Goal: Task Accomplishment & Management: Contribute content

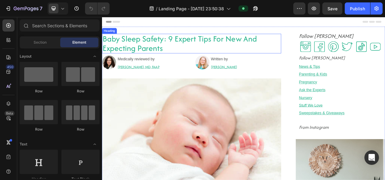
click at [165, 49] on h2 "Baby Sleep Safety: 9 Expert Tips For New And Expecting Parents" at bounding box center [217, 50] width 230 height 25
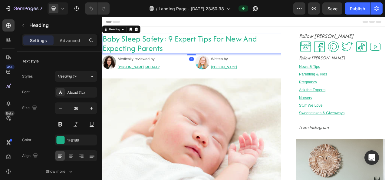
click at [165, 49] on h2 "Baby Sleep Safety: 9 Expert Tips For New And Expecting Parents" at bounding box center [217, 50] width 230 height 25
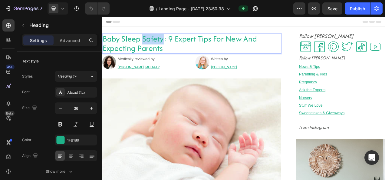
click at [165, 49] on p "Baby Sleep Safety: 9 Expert Tips For New And Expecting Parents" at bounding box center [217, 51] width 228 height 24
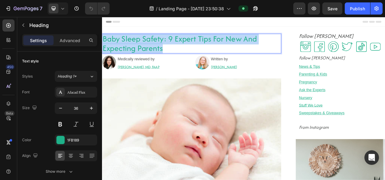
click at [165, 49] on p "Baby Sleep Safety: 9 Expert Tips For New And Expecting Parents" at bounding box center [217, 51] width 228 height 24
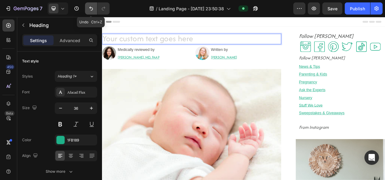
click at [93, 9] on icon "Undo/Redo" at bounding box center [91, 9] width 4 height 4
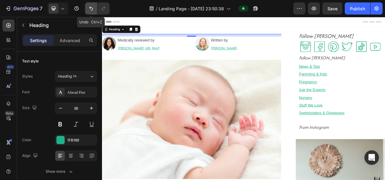
click at [93, 9] on icon "Undo/Redo" at bounding box center [91, 9] width 4 height 4
click at [88, 5] on button "Undo/Redo" at bounding box center [91, 8] width 12 height 12
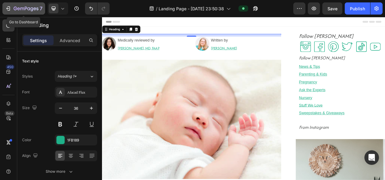
click at [11, 7] on icon "button" at bounding box center [8, 8] width 6 height 6
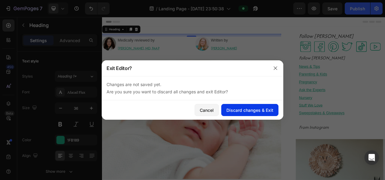
click at [244, 108] on div "Discard changes & Exit" at bounding box center [249, 110] width 47 height 6
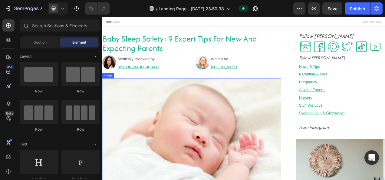
click at [187, 128] on img at bounding box center [217, 172] width 230 height 153
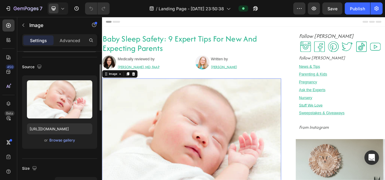
scroll to position [38, 0]
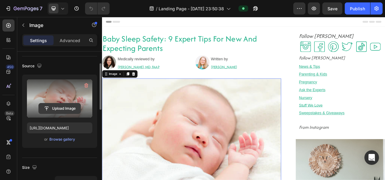
click at [64, 109] on input "file" at bounding box center [60, 108] width 42 height 10
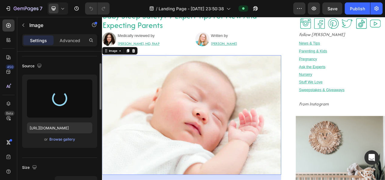
scroll to position [30, 0]
type input "https://cdn.shopify.com/s/files/1/0631/2656/9021/files/gempages_585845041046487…"
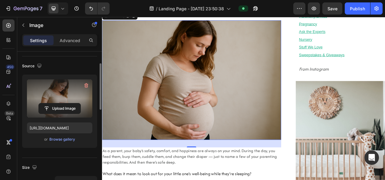
scroll to position [79, 0]
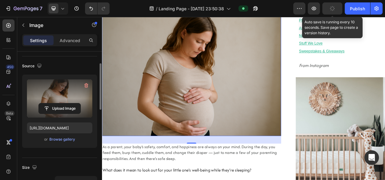
click at [330, 10] on div "button" at bounding box center [332, 8] width 5 height 5
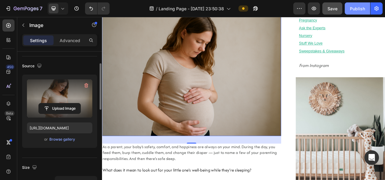
click at [356, 5] on div "Publish" at bounding box center [357, 8] width 15 height 6
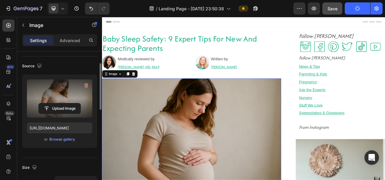
scroll to position [7, 0]
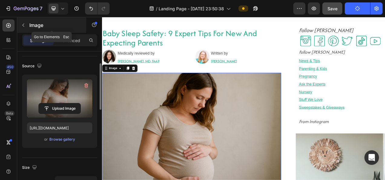
click at [25, 24] on icon "button" at bounding box center [23, 25] width 5 height 5
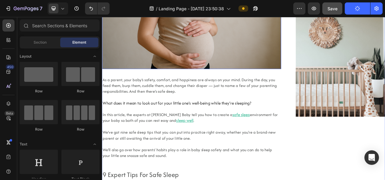
scroll to position [164, 0]
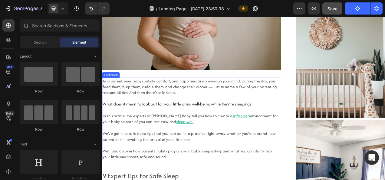
click at [112, 105] on span "As a parent, your baby’s safety, comfort, and happiness are always on your mind…" at bounding box center [215, 106] width 224 height 22
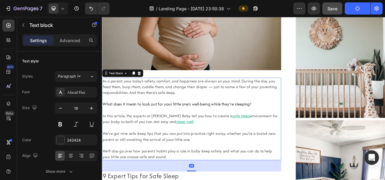
scroll to position [281, 0]
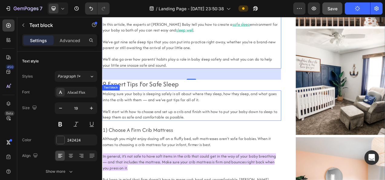
click at [155, 134] on span "We’ll start with how to choose and set up a crib and finish with how to put you…" at bounding box center [215, 141] width 224 height 15
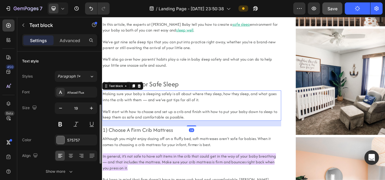
scroll to position [38, 0]
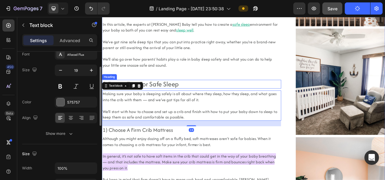
click at [186, 103] on h2 "9 Expert Tips For Safe Sleep" at bounding box center [217, 102] width 230 height 11
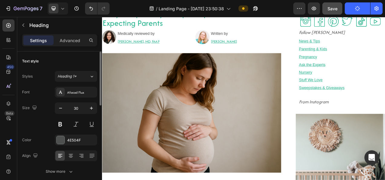
scroll to position [0, 0]
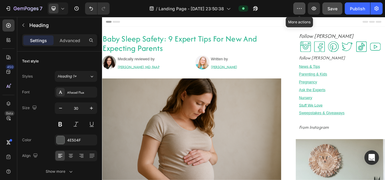
click at [301, 10] on icon "button" at bounding box center [299, 8] width 6 height 6
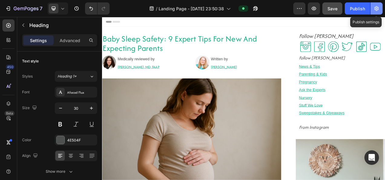
click at [378, 7] on icon "button" at bounding box center [376, 8] width 6 height 6
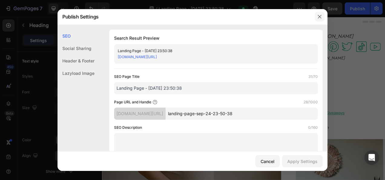
click at [321, 18] on icon "button" at bounding box center [319, 16] width 3 height 3
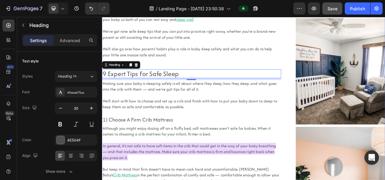
scroll to position [295, 0]
click at [192, 160] on span "Although you might enjoy dozing off on a fluffy bed, soft mattresses aren’t saf…" at bounding box center [211, 162] width 216 height 15
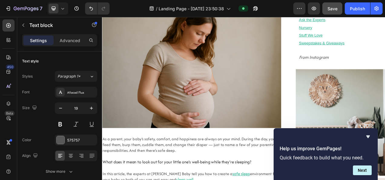
scroll to position [0, 0]
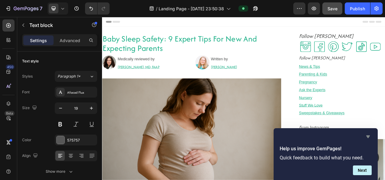
click at [366, 137] on icon "Hide survey" at bounding box center [367, 136] width 7 height 7
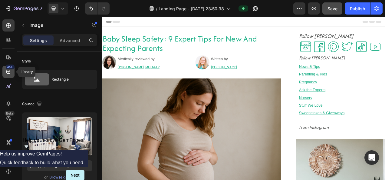
click at [9, 73] on icon at bounding box center [8, 72] width 4 height 4
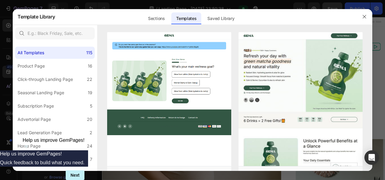
click at [353, 14] on div "Template Library Sections Templates Existing pages Saved Library Templates Save…" at bounding box center [187, 17] width 338 height 16
click at [363, 20] on button "button" at bounding box center [364, 17] width 10 height 10
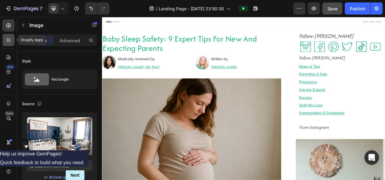
click at [9, 42] on icon at bounding box center [10, 41] width 2 height 2
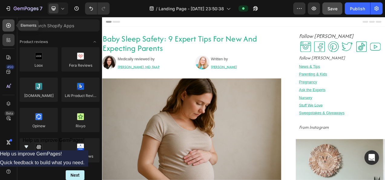
click at [5, 25] on div at bounding box center [8, 25] width 12 height 12
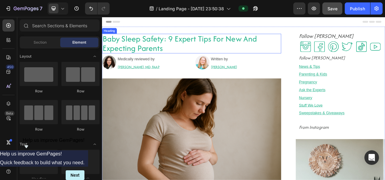
click at [127, 55] on h2 "Baby Sleep Safety: 9 Expert Tips For New And Expecting Parents" at bounding box center [217, 50] width 230 height 25
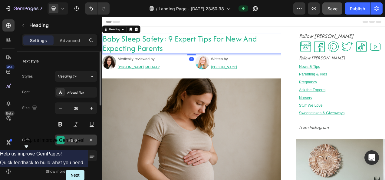
click at [60, 142] on div at bounding box center [61, 140] width 8 height 8
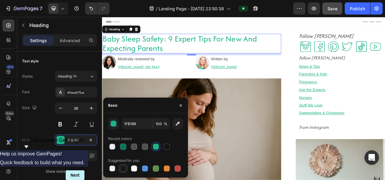
click at [123, 168] on div at bounding box center [123, 168] width 6 height 6
type input "151515"
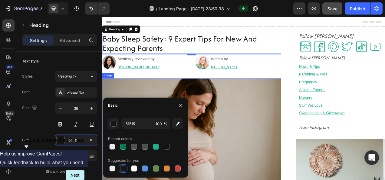
click at [250, 177] on img at bounding box center [217, 172] width 230 height 153
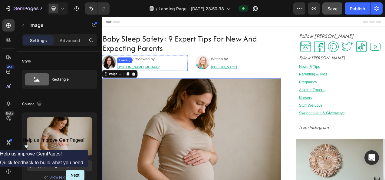
click at [168, 81] on h2 "[PERSON_NAME], MD, FAAP" at bounding box center [166, 81] width 90 height 10
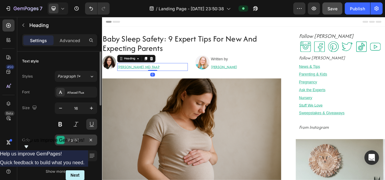
click at [60, 141] on div at bounding box center [61, 140] width 8 height 8
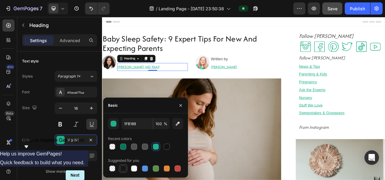
click at [124, 169] on div at bounding box center [123, 168] width 6 height 6
type input "151515"
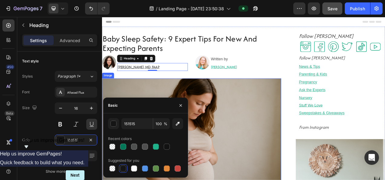
click at [237, 151] on img at bounding box center [217, 172] width 230 height 153
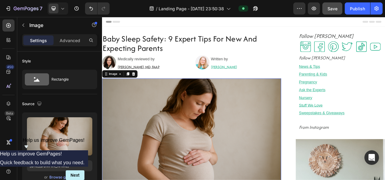
click at [237, 151] on img at bounding box center [217, 172] width 230 height 153
click at [266, 81] on h2 "[PERSON_NAME]" at bounding box center [286, 81] width 90 height 10
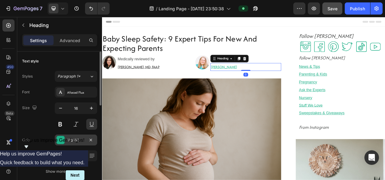
click at [66, 137] on div "1FB189" at bounding box center [76, 139] width 42 height 11
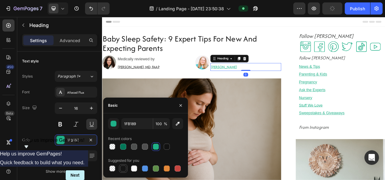
click at [123, 168] on div at bounding box center [123, 168] width 6 height 6
type input "151515"
click at [289, 173] on img at bounding box center [217, 172] width 230 height 153
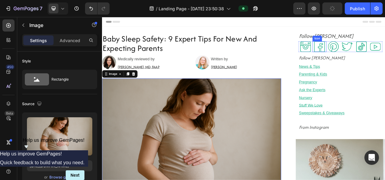
click at [368, 54] on div ".id586047571235963759 .st0{fill:#0BA97D;} Icon" at bounding box center [363, 55] width 18 height 14
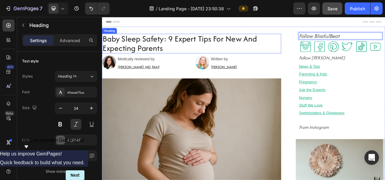
click at [177, 54] on h2 "Baby Sleep Safety: 9 Expert Tips For New And Expecting Parents" at bounding box center [217, 50] width 230 height 25
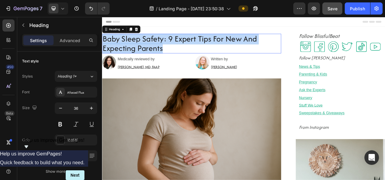
click at [177, 54] on p "Baby Sleep Safety: 9 Expert Tips For New And Expecting Parents" at bounding box center [217, 51] width 228 height 24
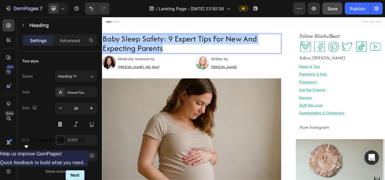
click at [177, 54] on p "Baby Sleep Safety: 9 Expert Tips For New And Expecting Parents" at bounding box center [217, 51] width 228 height 24
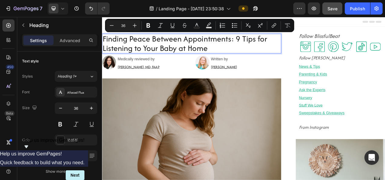
scroll to position [0, 0]
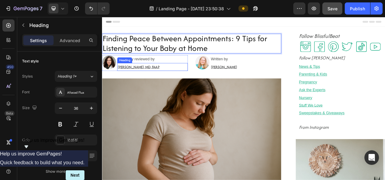
click at [157, 81] on h2 "[PERSON_NAME], MD, FAAP" at bounding box center [166, 81] width 90 height 10
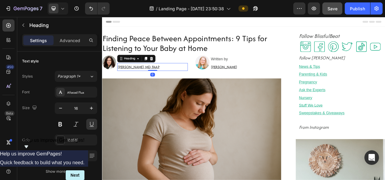
click at [173, 79] on h2 "[PERSON_NAME], MD, FAAP" at bounding box center [166, 81] width 90 height 10
click at [173, 79] on p "[PERSON_NAME], MD, FAAP" at bounding box center [166, 81] width 89 height 9
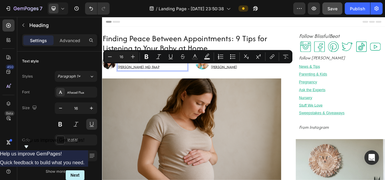
click at [186, 80] on p "[PERSON_NAME], MD, FAAP" at bounding box center [166, 81] width 89 height 9
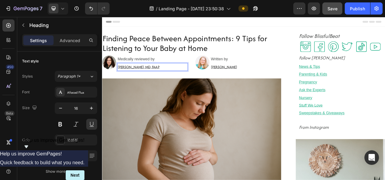
click at [128, 79] on p "[PERSON_NAME], MD, FAAP" at bounding box center [166, 81] width 89 height 9
click at [253, 82] on h2 "[PERSON_NAME]" at bounding box center [286, 81] width 90 height 10
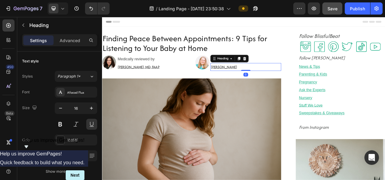
click at [233, 77] on img at bounding box center [230, 75] width 18 height 18
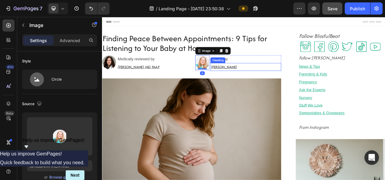
click at [260, 80] on h2 "[PERSON_NAME]" at bounding box center [286, 81] width 90 height 10
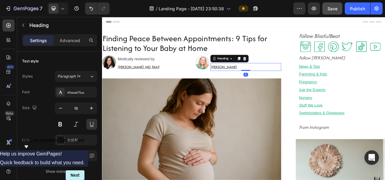
click at [264, 80] on h2 "[PERSON_NAME]" at bounding box center [286, 81] width 90 height 10
click at [264, 80] on p "[PERSON_NAME]" at bounding box center [285, 81] width 89 height 9
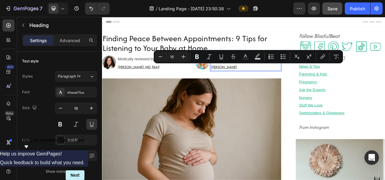
click at [280, 80] on p "[PERSON_NAME]" at bounding box center [285, 81] width 89 height 9
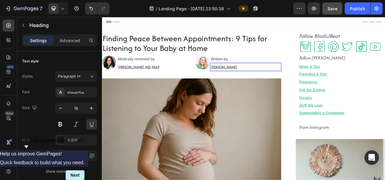
click at [280, 80] on p "[PERSON_NAME]" at bounding box center [285, 81] width 89 height 9
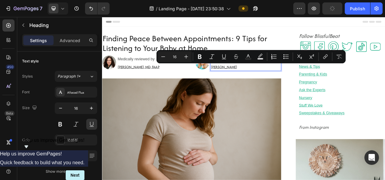
click at [256, 81] on p "[PERSON_NAME]" at bounding box center [285, 81] width 89 height 9
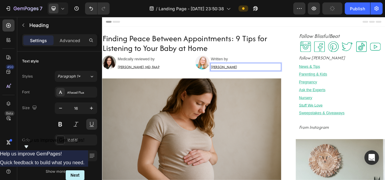
click at [247, 80] on p "[PERSON_NAME]" at bounding box center [285, 81] width 89 height 9
click at [300, 80] on p "Jessica Blackman-Navarrete" at bounding box center [285, 81] width 89 height 9
click at [377, 58] on icon at bounding box center [381, 55] width 14 height 14
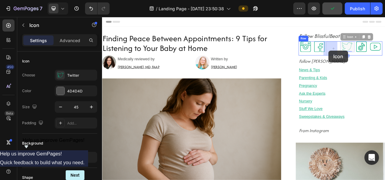
drag, startPoint x: 409, startPoint y: 58, endPoint x: 392, endPoint y: 60, distance: 16.5
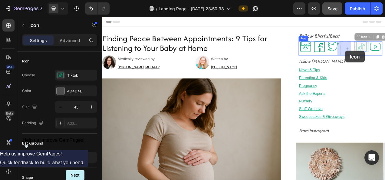
drag, startPoint x: 432, startPoint y: 58, endPoint x: 414, endPoint y: 60, distance: 18.8
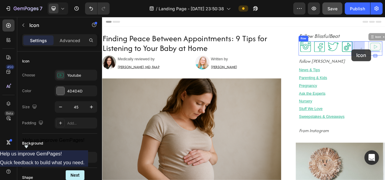
drag, startPoint x: 450, startPoint y: 54, endPoint x: 422, endPoint y: 58, distance: 28.4
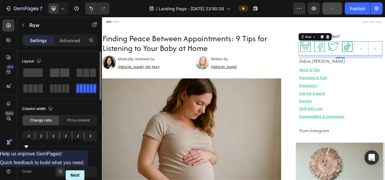
click at [67, 75] on span at bounding box center [64, 72] width 9 height 8
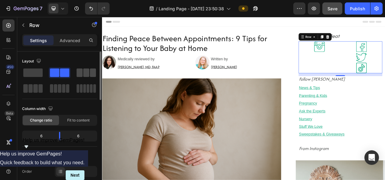
click at [83, 71] on span at bounding box center [86, 72] width 6 height 8
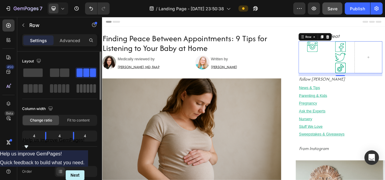
click at [83, 85] on span at bounding box center [84, 88] width 3 height 8
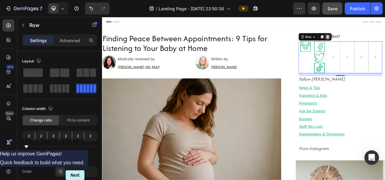
click at [384, 42] on icon at bounding box center [391, 42] width 4 height 4
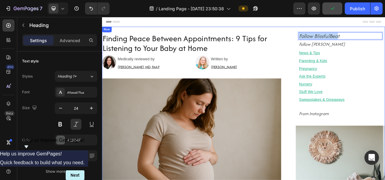
drag, startPoint x: 402, startPoint y: 41, endPoint x: 337, endPoint y: 40, distance: 65.3
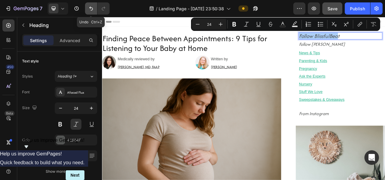
click at [91, 7] on icon "Undo/Redo" at bounding box center [91, 8] width 6 height 6
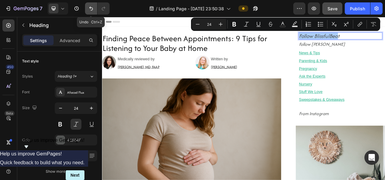
click at [91, 7] on icon "Undo/Redo" at bounding box center [91, 8] width 6 height 6
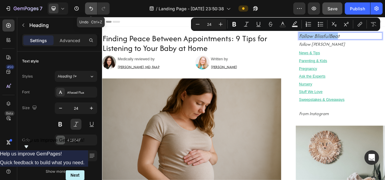
click at [91, 7] on icon "Undo/Redo" at bounding box center [91, 8] width 6 height 6
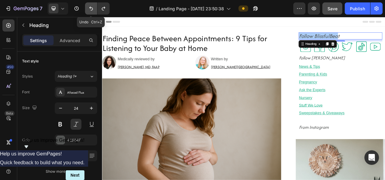
click at [91, 7] on icon "Undo/Redo" at bounding box center [91, 8] width 6 height 6
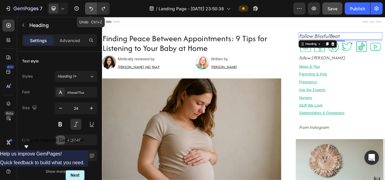
click at [91, 7] on icon "Undo/Redo" at bounding box center [91, 8] width 6 height 6
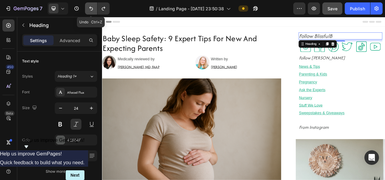
click at [91, 7] on icon "Undo/Redo" at bounding box center [91, 8] width 6 height 6
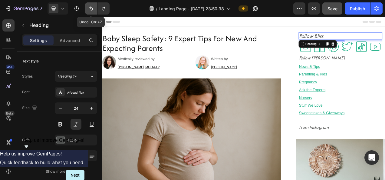
click at [91, 7] on icon "Undo/Redo" at bounding box center [91, 8] width 6 height 6
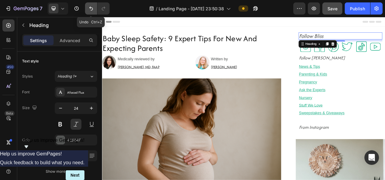
click at [91, 7] on icon "Undo/Redo" at bounding box center [91, 8] width 6 height 6
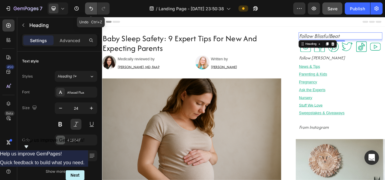
click at [91, 7] on icon "Undo/Redo" at bounding box center [91, 8] width 6 height 6
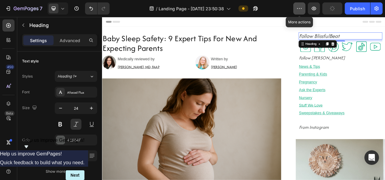
click at [302, 7] on button "button" at bounding box center [299, 8] width 12 height 12
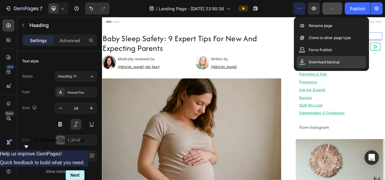
click at [324, 60] on p "Download backup" at bounding box center [324, 62] width 31 height 6
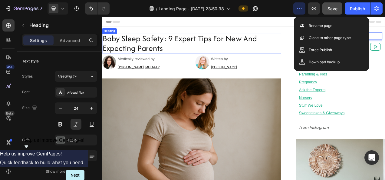
click at [172, 52] on h2 "Baby Sleep Safety: 9 Expert Tips For New And Expecting Parents" at bounding box center [217, 50] width 230 height 25
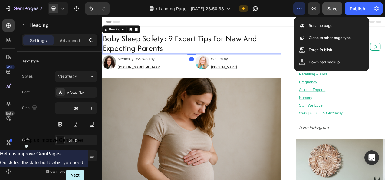
click at [166, 49] on h2 "Baby Sleep Safety: 9 Expert Tips For New And Expecting Parents" at bounding box center [217, 50] width 230 height 25
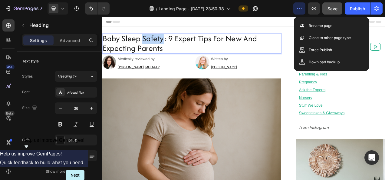
click at [166, 49] on p "Baby Sleep Safety: 9 Expert Tips For New And Expecting Parents" at bounding box center [217, 51] width 228 height 24
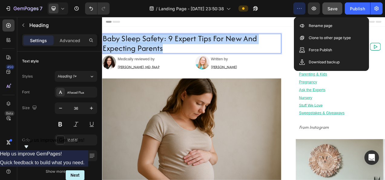
click at [166, 49] on p "Baby Sleep Safety: 9 Expert Tips For New And Expecting Parents" at bounding box center [217, 51] width 228 height 24
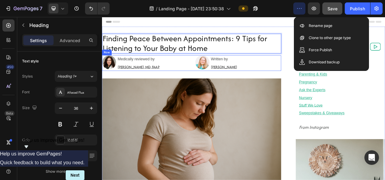
click at [270, 97] on img at bounding box center [217, 172] width 230 height 153
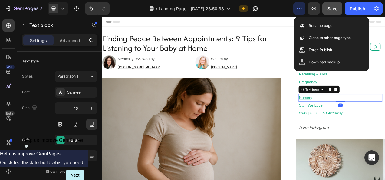
click at [328, 112] on img at bounding box center [217, 172] width 230 height 153
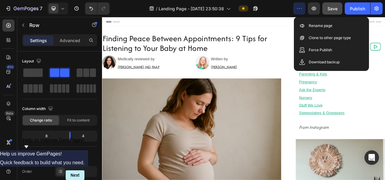
click at [336, 26] on div "Header" at bounding box center [283, 23] width 353 height 12
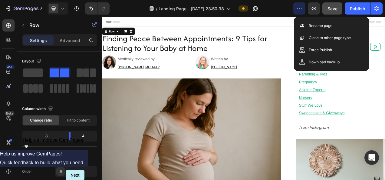
click at [298, 12] on button "button" at bounding box center [299, 8] width 12 height 12
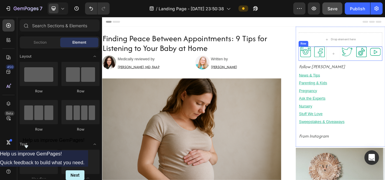
click at [361, 72] on div ".id586047571235963759 .st0{fill:#0BA97D;} Icon" at bounding box center [363, 64] width 18 height 18
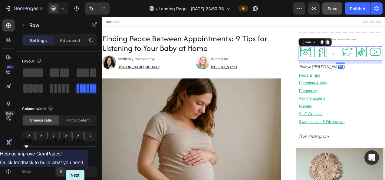
click at [384, 48] on icon at bounding box center [391, 49] width 4 height 4
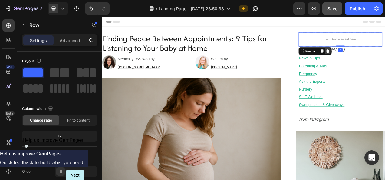
click at [384, 60] on icon at bounding box center [391, 60] width 5 height 5
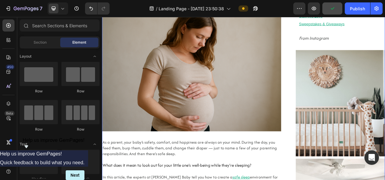
scroll to position [81, 0]
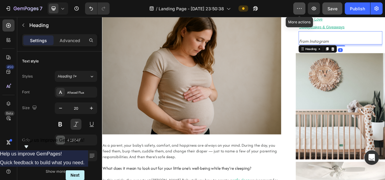
click at [300, 10] on icon "button" at bounding box center [299, 8] width 6 height 6
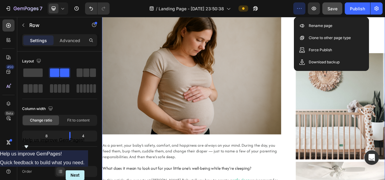
click at [299, 13] on button "button" at bounding box center [299, 8] width 12 height 12
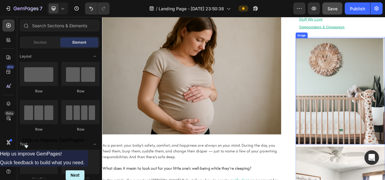
scroll to position [0, 0]
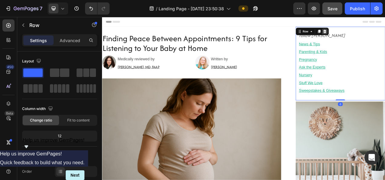
click at [384, 37] on icon at bounding box center [387, 35] width 4 height 4
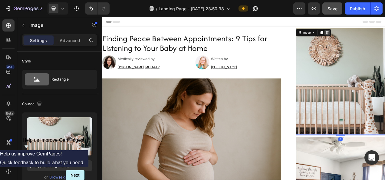
click at [384, 37] on icon at bounding box center [390, 36] width 5 height 5
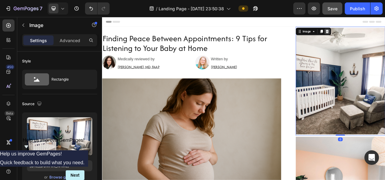
click at [384, 34] on icon at bounding box center [390, 35] width 4 height 4
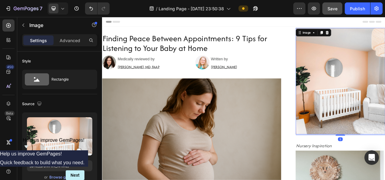
click at [384, 34] on icon at bounding box center [390, 36] width 5 height 5
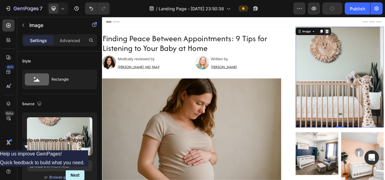
click at [384, 35] on icon at bounding box center [390, 35] width 4 height 4
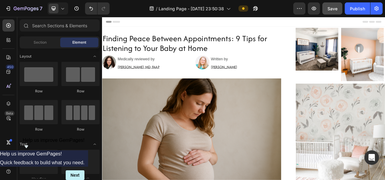
click at [384, 56] on img at bounding box center [377, 58] width 55 height 55
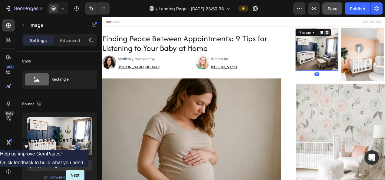
click at [384, 36] on icon at bounding box center [390, 37] width 4 height 4
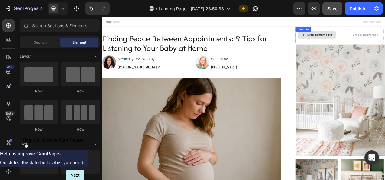
click at [384, 45] on div "Drop element here" at bounding box center [377, 40] width 55 height 18
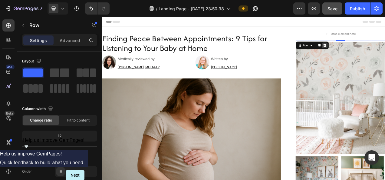
click at [384, 50] on div at bounding box center [387, 53] width 7 height 7
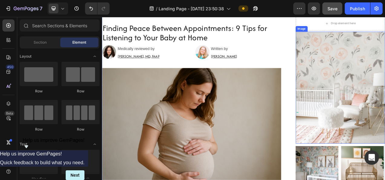
scroll to position [53, 0]
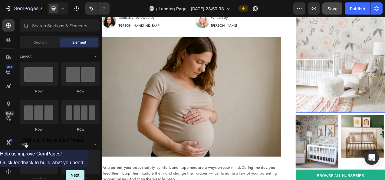
click at [371, 151] on img at bounding box center [377, 176] width 55 height 68
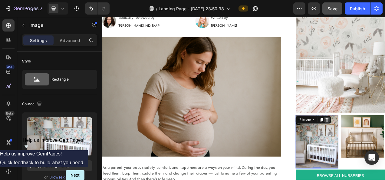
click at [384, 146] on icon at bounding box center [390, 148] width 4 height 4
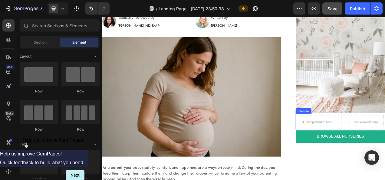
click at [384, 155] on div "Drop element here" at bounding box center [377, 151] width 55 height 18
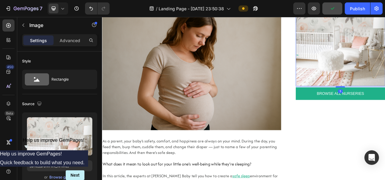
scroll to position [88, 0]
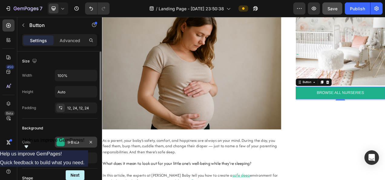
click at [72, 144] on div "1FB189" at bounding box center [76, 141] width 42 height 11
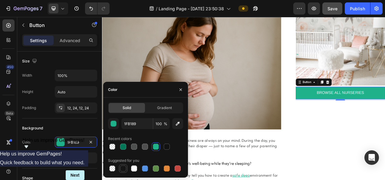
click at [121, 167] on div at bounding box center [123, 168] width 6 height 6
type input "151515"
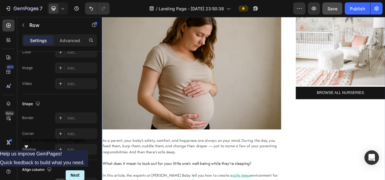
scroll to position [291, 0]
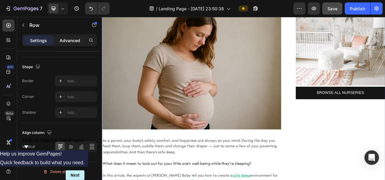
click at [70, 40] on p "Advanced" at bounding box center [70, 40] width 21 height 6
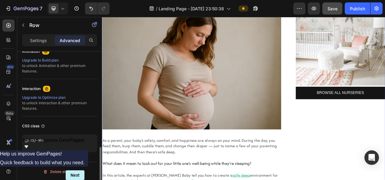
scroll to position [273, 0]
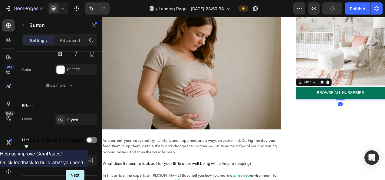
scroll to position [0, 0]
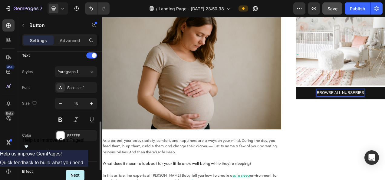
scroll to position [287, 0]
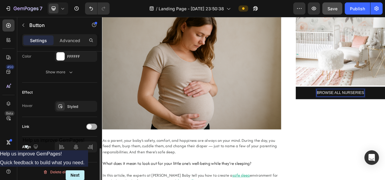
click at [88, 125] on span at bounding box center [89, 126] width 5 height 5
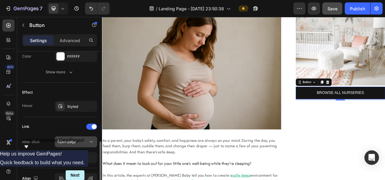
click at [80, 140] on div "Open page" at bounding box center [72, 141] width 31 height 5
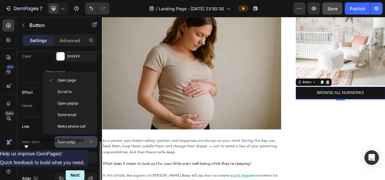
click at [80, 140] on div "Open page" at bounding box center [72, 141] width 31 height 5
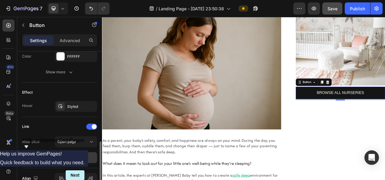
click at [79, 153] on div "Add..." at bounding box center [76, 157] width 42 height 11
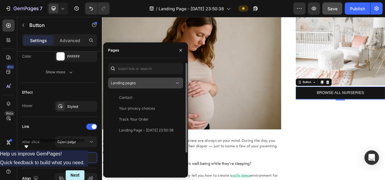
click at [163, 82] on div "Landing pages" at bounding box center [143, 82] width 64 height 5
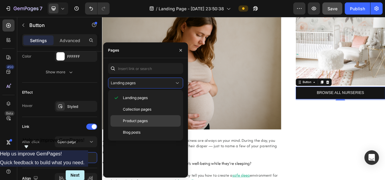
click at [137, 120] on span "Product pages" at bounding box center [135, 120] width 25 height 5
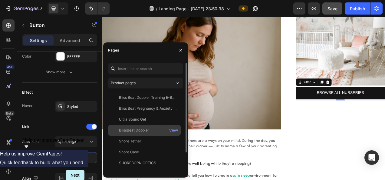
click at [134, 129] on div "BlissBeat Doppler" at bounding box center [134, 129] width 30 height 5
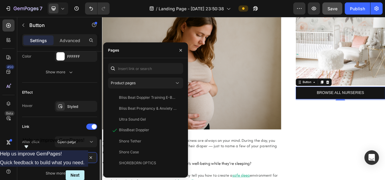
scroll to position [334, 0]
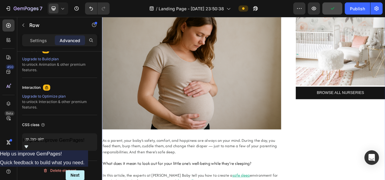
scroll to position [0, 0]
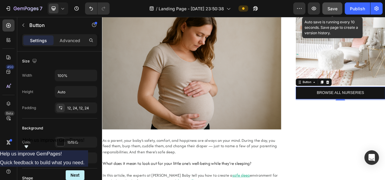
click at [331, 9] on span "Save" at bounding box center [332, 8] width 10 height 5
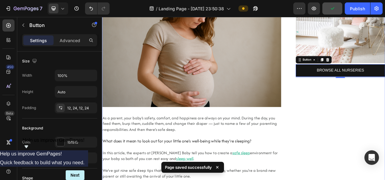
scroll to position [118, 0]
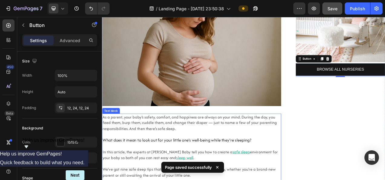
click at [144, 153] on span "As a parent, your baby’s safety, comfort, and happiness are always on your mind…" at bounding box center [215, 152] width 224 height 22
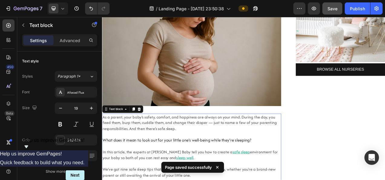
scroll to position [0, 0]
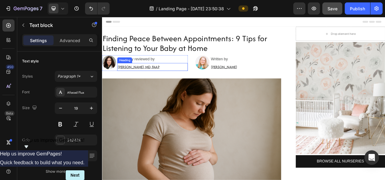
click at [135, 79] on h2 "[PERSON_NAME], MD, FAAP" at bounding box center [166, 81] width 90 height 10
click at [131, 80] on h2 "[PERSON_NAME], MD, FAAP" at bounding box center [166, 81] width 90 height 10
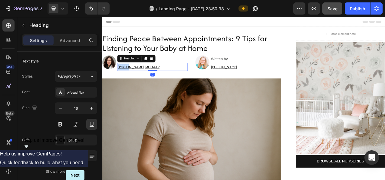
click at [131, 80] on p "[PERSON_NAME], MD, FAAP" at bounding box center [166, 81] width 89 height 9
click at [149, 80] on p "Malina Rosenblum, MD, FAAP" at bounding box center [166, 81] width 89 height 9
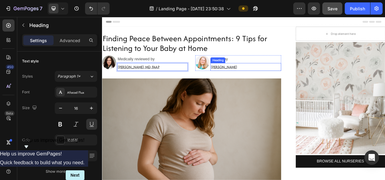
click at [250, 81] on h2 "[PERSON_NAME]" at bounding box center [286, 81] width 90 height 10
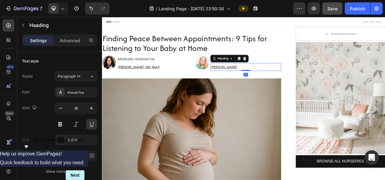
click at [248, 81] on h2 "[PERSON_NAME]" at bounding box center [286, 81] width 90 height 10
click at [248, 81] on p "[PERSON_NAME]" at bounding box center [285, 81] width 89 height 9
click at [304, 83] on p "Jessica Blackman-Navarrete" at bounding box center [285, 81] width 89 height 9
click at [325, 62] on h2 "Finding Peace Between Appointments: 9 Tips for Listening to Your Baby at Home" at bounding box center [217, 50] width 230 height 25
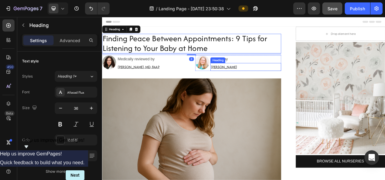
click at [270, 80] on p "Jessica Blackman" at bounding box center [285, 81] width 89 height 9
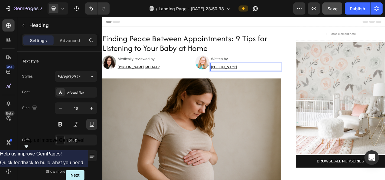
click at [273, 80] on p "Jessica Blackman" at bounding box center [285, 81] width 89 height 9
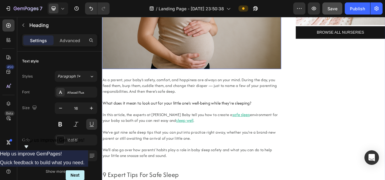
scroll to position [171, 0]
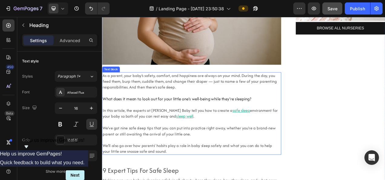
click at [131, 90] on span "As a parent, your baby’s safety, comfort, and happiness are always on your mind…" at bounding box center [215, 99] width 224 height 22
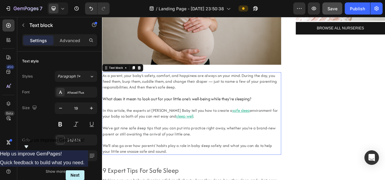
click at [131, 90] on span "As a parent, your baby’s safety, comfort, and happiness are always on your mind…" at bounding box center [215, 99] width 224 height 22
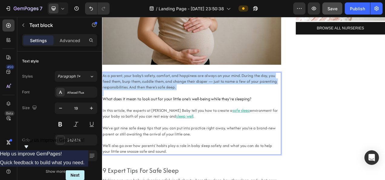
click at [131, 90] on span "As a parent, your baby’s safety, comfort, and happiness are always on your mind…" at bounding box center [215, 99] width 224 height 22
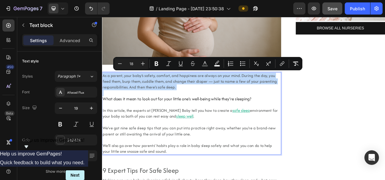
click at [151, 100] on span "As a parent, your baby’s safety, comfort, and happiness are always on your mind…" at bounding box center [215, 99] width 224 height 22
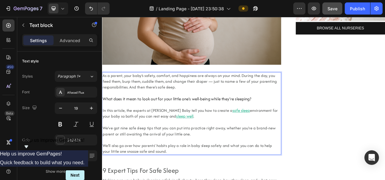
click at [103, 89] on span "As a parent, your baby’s safety, comfort, and happiness are always on your mind…" at bounding box center [215, 99] width 224 height 22
click at [103, 91] on span "As a parent, your baby’s safety, comfort, and happiness are always on your mind…" at bounding box center [215, 99] width 224 height 22
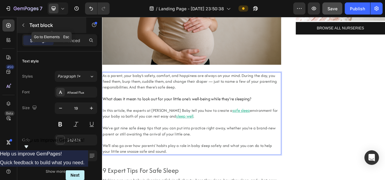
click at [28, 23] on button "button" at bounding box center [23, 25] width 10 height 10
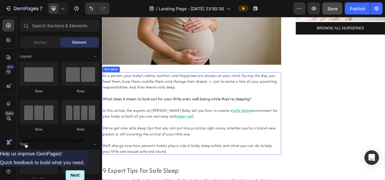
click at [219, 111] on p "Rich Text Editor. Editing area: main" at bounding box center [217, 115] width 228 height 8
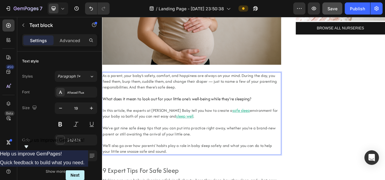
drag, startPoint x: 174, startPoint y: 190, endPoint x: 102, endPoint y: 92, distance: 121.4
click at [102, 92] on div "As a parent, your baby’s safety, comfort, and happiness are always on your mind…" at bounding box center [217, 141] width 230 height 106
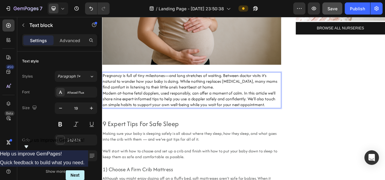
click at [225, 103] on p "Pregnancy is full of tiny milestones—and long stretches of waiting. Between doc…" at bounding box center [217, 99] width 228 height 22
click at [184, 96] on p "Pregnancy is full of tiny milestones—and long stretches of waiting. Between doc…" at bounding box center [217, 99] width 228 height 22
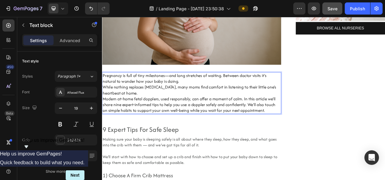
click at [105, 90] on p "Pregnancy is full of tiny milestones—and long stretches of waiting. Between doc…" at bounding box center [217, 95] width 228 height 15
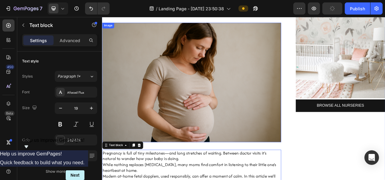
scroll to position [141, 0]
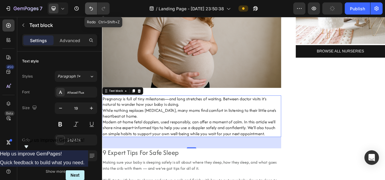
click at [93, 8] on icon "Undo/Redo" at bounding box center [91, 8] width 6 height 6
click at [89, 10] on icon "Undo/Redo" at bounding box center [91, 8] width 6 height 6
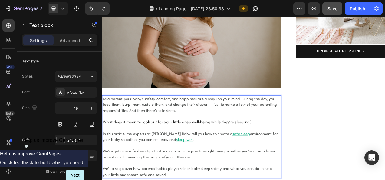
click at [172, 131] on span "As a parent, your baby’s safety, comfort, and happiness are always on your mind…" at bounding box center [215, 129] width 224 height 22
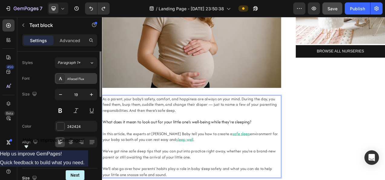
scroll to position [0, 0]
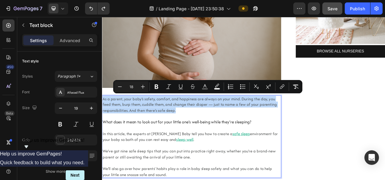
drag, startPoint x: 221, startPoint y: 138, endPoint x: 104, endPoint y: 121, distance: 118.5
click at [104, 121] on p "As a parent, your baby’s safety, comfort, and happiness are always on your mind…" at bounding box center [217, 129] width 228 height 22
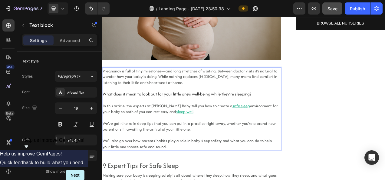
scroll to position [177, 0]
drag, startPoint x: 193, startPoint y: 183, endPoint x: 103, endPoint y: 113, distance: 114.2
click at [103, 113] on div "Pregnancy is full of tiny milestones—and long stretches of waiting. Between doc…" at bounding box center [217, 135] width 230 height 106
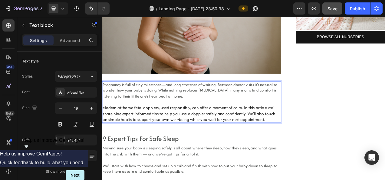
scroll to position [159, 0]
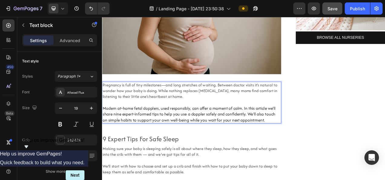
click at [280, 130] on p "Modern at‑home fetal dopplers, used responsibly, can offer a moment of calm. In…" at bounding box center [217, 141] width 228 height 22
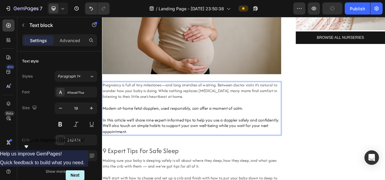
click at [326, 148] on p "In this article we’ll share nine expert‑informed tips to help you use a doppler…" at bounding box center [217, 156] width 228 height 22
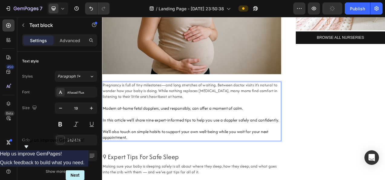
click at [173, 110] on span "Pregnancy is full of tiny milestones—and long stretches of waiting. Between doc…" at bounding box center [215, 111] width 224 height 22
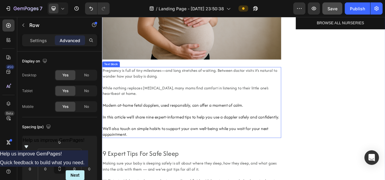
scroll to position [177, 0]
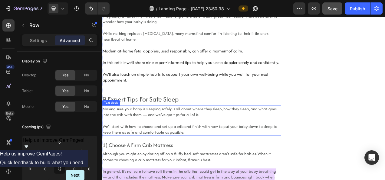
scroll to position [256, 0]
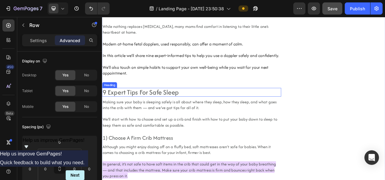
click at [147, 110] on h2 "9 Expert Tips For Safe Sleep" at bounding box center [217, 113] width 230 height 11
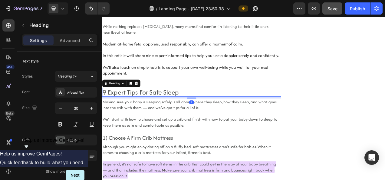
click at [147, 110] on h2 "9 Expert Tips For Safe Sleep" at bounding box center [217, 113] width 230 height 11
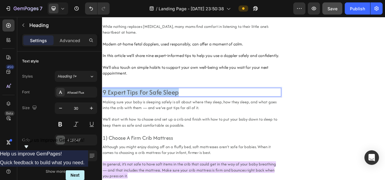
click at [147, 110] on p "9 Expert Tips For Safe Sleep" at bounding box center [217, 113] width 228 height 10
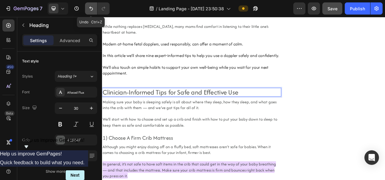
click at [89, 9] on icon "Undo/Redo" at bounding box center [91, 8] width 6 height 6
click at [89, 10] on icon "Undo/Redo" at bounding box center [91, 8] width 6 height 6
click at [93, 9] on icon "Undo/Redo" at bounding box center [91, 8] width 6 height 6
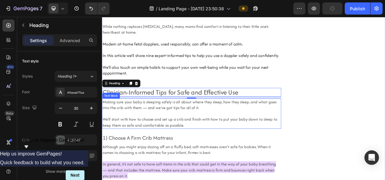
click at [225, 151] on p "We’ll start with how to choose and set up a crib and finish with how to put you…" at bounding box center [217, 151] width 228 height 15
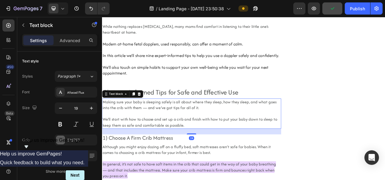
click at [185, 131] on span "Making sure your baby is sleeping safely is all about where they sleep, how the…" at bounding box center [214, 129] width 223 height 15
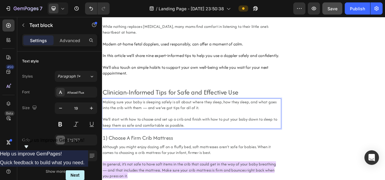
click at [165, 130] on span "Making sure your baby is sleeping safely is all about where they sleep, how the…" at bounding box center [214, 129] width 223 height 15
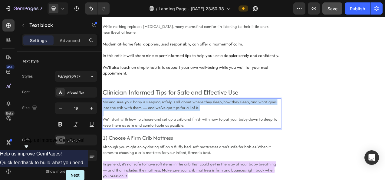
click at [165, 130] on span "Making sure your baby is sleeping safely is all about where they sleep, how the…" at bounding box center [214, 129] width 223 height 15
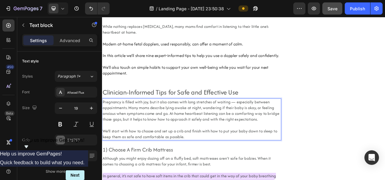
click at [136, 133] on span "Pregnancy is filled with joy, but it also comes with long stretches of waiting …" at bounding box center [216, 137] width 227 height 30
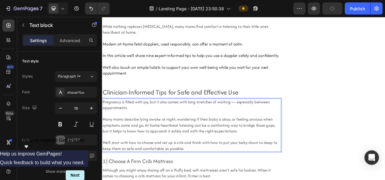
click at [158, 155] on span "Many moms describe lying awake at night, wondering if their baby is okay, or fe…" at bounding box center [213, 155] width 221 height 22
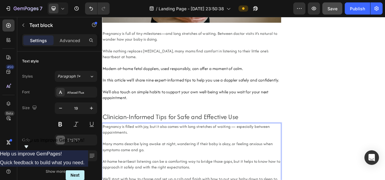
scroll to position [300, 0]
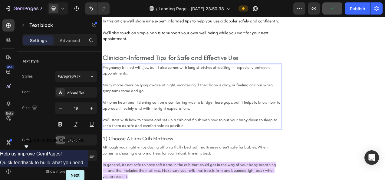
click at [106, 105] on span "Many moms describe lying awake at night, wondering if their baby is okay, or fe…" at bounding box center [212, 107] width 218 height 15
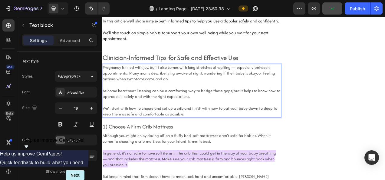
click at [151, 128] on p "Rich Text Editor. Editing area: main" at bounding box center [217, 127] width 228 height 8
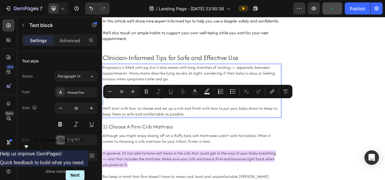
click at [151, 128] on p "Rich Text Editor. Editing area: main" at bounding box center [217, 127] width 228 height 8
click at [181, 139] on span "We’ll start with how to choose and set up a crib and finish with how to put you…" at bounding box center [215, 137] width 224 height 15
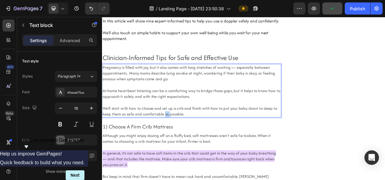
click at [181, 139] on span "We’ll start with how to choose and set up a crib and finish with how to put you…" at bounding box center [215, 137] width 224 height 15
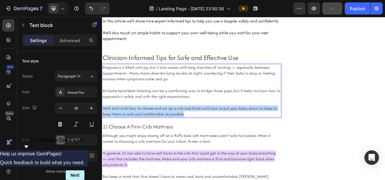
click at [181, 139] on span "We’ll start with how to choose and set up a crib and finish with how to put you…" at bounding box center [215, 137] width 224 height 15
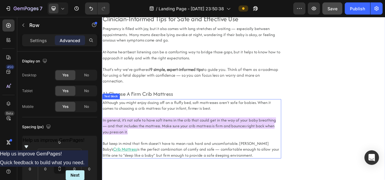
scroll to position [350, 0]
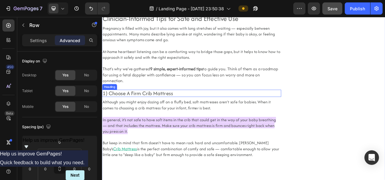
click at [138, 114] on h2 "1) Choose A Firm Crib Mattress" at bounding box center [217, 114] width 230 height 9
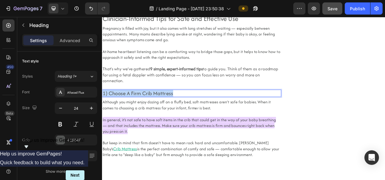
click at [138, 114] on p "1) Choose A Firm Crib Mattress" at bounding box center [217, 115] width 228 height 8
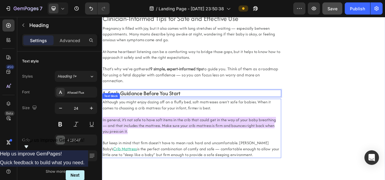
click at [241, 152] on span "In general, it’s not safe to have soft items in the crib that could get in the …" at bounding box center [214, 156] width 222 height 22
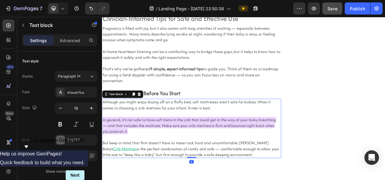
click at [257, 148] on span "In general, it’s not safe to have soft items in the crib that could get in the …" at bounding box center [214, 156] width 222 height 22
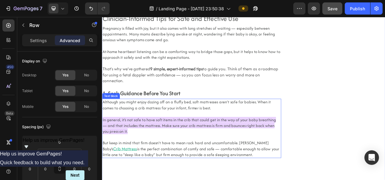
click at [188, 162] on p "In general, it’s not safe to have soft items in the crib that could get in the …" at bounding box center [217, 156] width 228 height 22
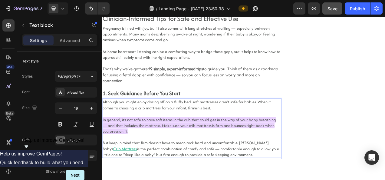
drag, startPoint x: 275, startPoint y: 195, endPoint x: 174, endPoint y: 149, distance: 110.9
drag, startPoint x: 174, startPoint y: 149, endPoint x: 234, endPoint y: 193, distance: 74.2
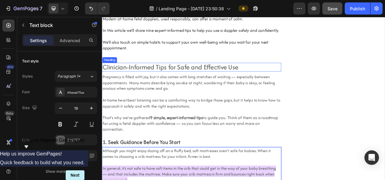
click at [166, 81] on h2 "Clinician-Informed Tips for Safe and Effective Use" at bounding box center [217, 81] width 230 height 11
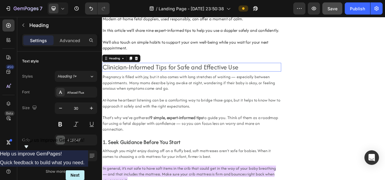
click at [166, 81] on h2 "Clinician-Informed Tips for Safe and Effective Use" at bounding box center [217, 81] width 230 height 11
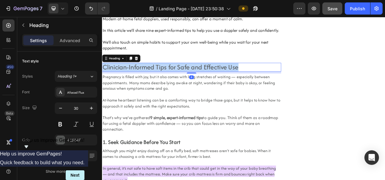
click at [166, 81] on p "Clinician-Informed Tips for Safe and Effective Use" at bounding box center [217, 81] width 228 height 10
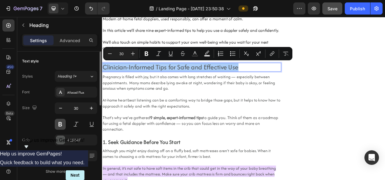
click at [62, 122] on button at bounding box center [60, 124] width 11 height 11
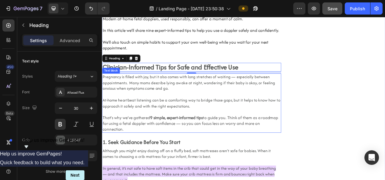
click at [176, 151] on p "That’s why we’ve gathered 9 simple, expert-informed tips to guide you. Think of…" at bounding box center [217, 153] width 228 height 22
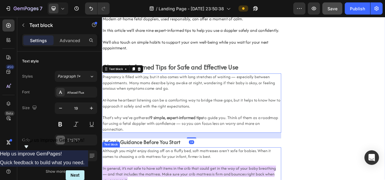
scroll to position [321, 0]
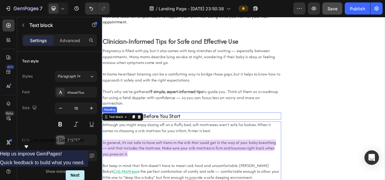
click at [185, 143] on strong "1. Seek Guidance Before You Start" at bounding box center [153, 144] width 100 height 10
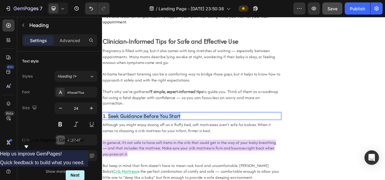
drag, startPoint x: 202, startPoint y: 142, endPoint x: 108, endPoint y: 142, distance: 94.1
click at [108, 142] on p "1. Seek Guidance Before You Start" at bounding box center [217, 144] width 228 height 8
click at [183, 142] on p "1. Expert Guidance for Confident At-Home Listening" at bounding box center [217, 144] width 228 height 8
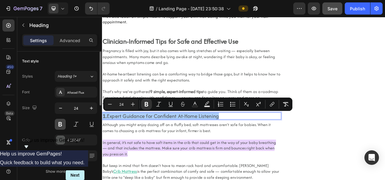
click at [63, 124] on button at bounding box center [60, 124] width 11 height 11
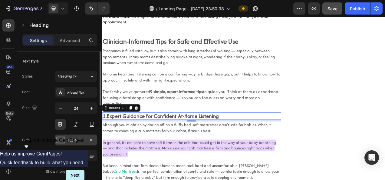
click at [64, 140] on div at bounding box center [61, 140] width 8 height 8
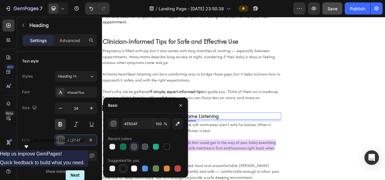
click at [123, 167] on div at bounding box center [123, 168] width 6 height 6
type input "151515"
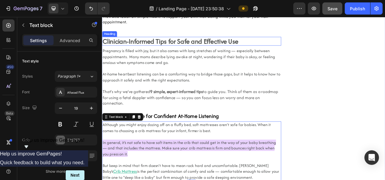
click at [181, 47] on p "Clinician-Informed Tips for Safe and Effective Use" at bounding box center [217, 48] width 228 height 10
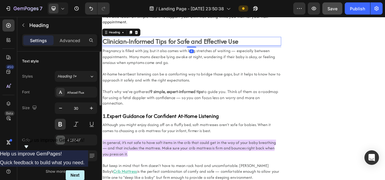
click at [61, 133] on div "Font Afacad Flux Size 30 Color 4E504F Align Show more" at bounding box center [59, 132] width 75 height 90
click at [60, 139] on div at bounding box center [61, 140] width 8 height 8
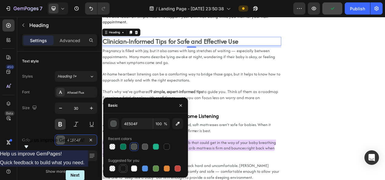
click at [123, 166] on div at bounding box center [123, 168] width 6 height 6
type input "151515"
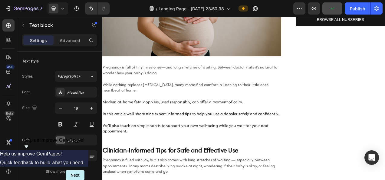
scroll to position [178, 0]
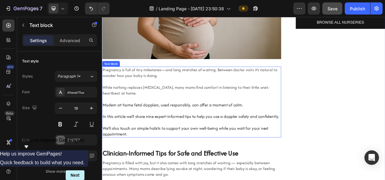
click at [169, 118] on p "Rich Text Editor. Editing area: main" at bounding box center [217, 122] width 228 height 8
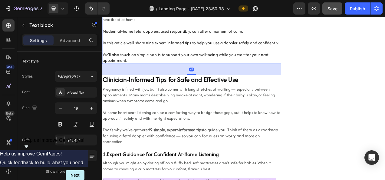
scroll to position [275, 0]
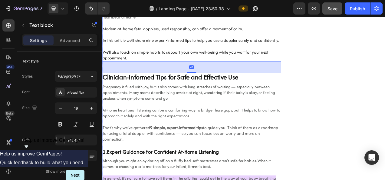
click at [151, 162] on p "That’s why we’ve gathered 9 simple, expert-informed tips to guide you. Think of…" at bounding box center [217, 166] width 228 height 22
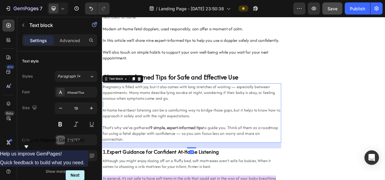
click at [130, 128] on p "Rich Text Editor. Editing area: main" at bounding box center [217, 129] width 228 height 8
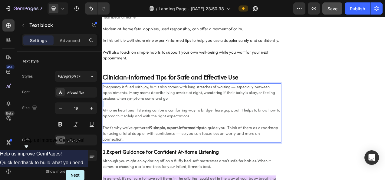
click at [130, 128] on p "Rich Text Editor. Editing area: main" at bounding box center [217, 129] width 228 height 8
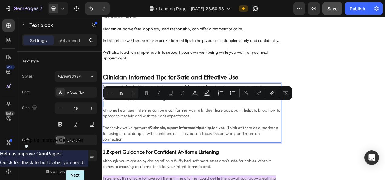
click at [130, 128] on p "Rich Text Editor. Editing area: main" at bounding box center [217, 129] width 228 height 8
click at [161, 137] on span "At-home heartbeat listening can be a comforting way to bridge those gaps, but i…" at bounding box center [217, 139] width 228 height 15
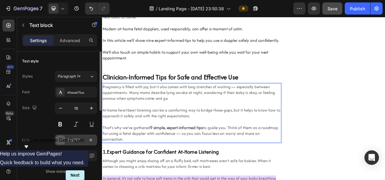
click at [61, 139] on div at bounding box center [61, 140] width 8 height 8
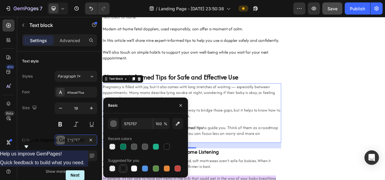
click at [122, 168] on div at bounding box center [123, 168] width 6 height 6
type input "151515"
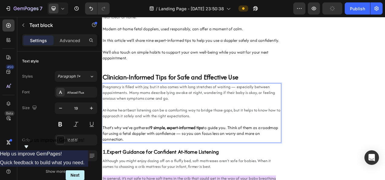
click at [199, 122] on p "Pregnancy is filled with joy, but it also comes with long stretches of waiting …" at bounding box center [217, 114] width 228 height 22
click at [164, 109] on span "Pregnancy is filled with joy, but it also comes with long stretches of waiting …" at bounding box center [213, 114] width 221 height 22
click at [154, 137] on span "At-home heartbeat listening can be a comforting way to bridge those gaps, but i…" at bounding box center [217, 139] width 228 height 15
click at [144, 159] on p "That’s why we’ve gathered 9 simple, expert-informed tips to guide you. Think of…" at bounding box center [217, 166] width 228 height 22
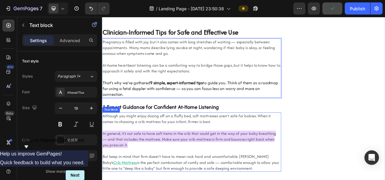
click at [152, 142] on span "Although you might enjoy dozing off on a fluffy bed, soft mattresses aren’t saf…" at bounding box center [211, 147] width 216 height 15
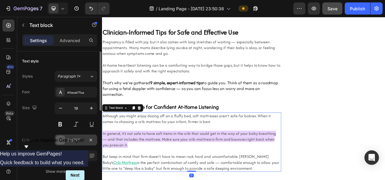
click at [68, 140] on div "575757" at bounding box center [76, 139] width 18 height 5
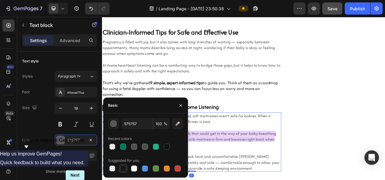
click at [123, 171] on div at bounding box center [123, 168] width 6 height 6
type input "151515"
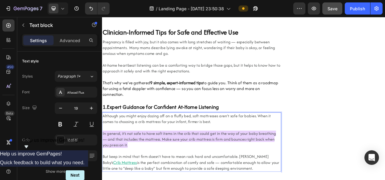
scroll to position [373, 0]
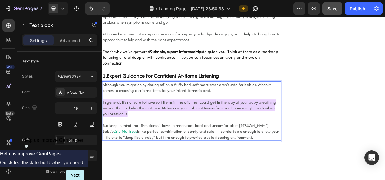
click at [190, 152] on p "Rich Text Editor. Editing area: main" at bounding box center [217, 149] width 228 height 8
click at [185, 160] on p "But keep in mind that firm doesn’t have to mean rock hard and uncomfortable. Ne…" at bounding box center [217, 163] width 228 height 22
click at [155, 119] on p "Rich Text Editor. Editing area: main" at bounding box center [217, 119] width 228 height 8
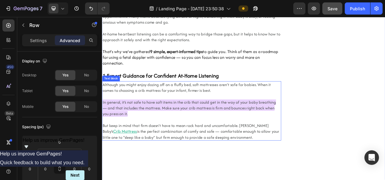
click at [171, 135] on span "In general, it’s not safe to have soft items in the crib that could get in the …" at bounding box center [214, 134] width 222 height 22
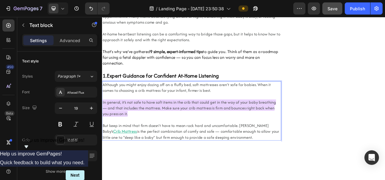
click at [255, 131] on span "In general, it’s not safe to have soft items in the crib that could get in the …" at bounding box center [214, 134] width 222 height 22
click at [301, 72] on p "That’s why we’ve gathered 9 simple, expert-informed tips to guide you. Think of…" at bounding box center [217, 68] width 228 height 22
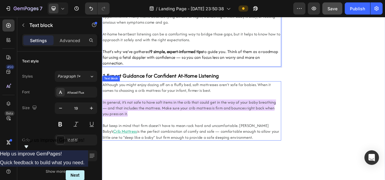
click at [163, 139] on p "In general, it’s not safe to have soft items in the crib that could get in the …" at bounding box center [217, 134] width 228 height 22
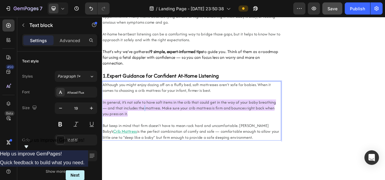
click at [147, 135] on span "In general, it’s not safe to have soft items in the crib that could get in the …" at bounding box center [214, 134] width 222 height 22
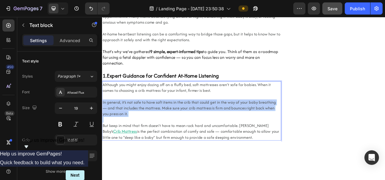
click at [147, 135] on span "In general, it’s not safe to have soft items in the crib that could get in the …" at bounding box center [214, 134] width 222 height 22
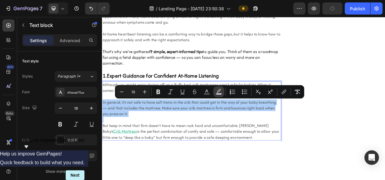
click at [218, 93] on icon "Editor contextual toolbar" at bounding box center [219, 92] width 6 height 6
type input "E9D2FD"
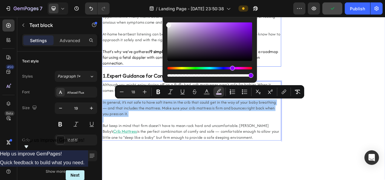
drag, startPoint x: 284, startPoint y: 41, endPoint x: 160, endPoint y: 23, distance: 125.3
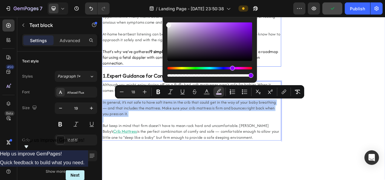
type input "F4F4F4"
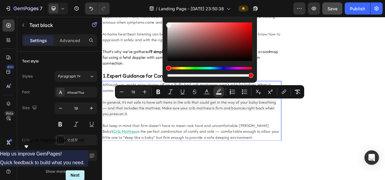
click at [262, 169] on span "is the perfect combination of comfy and safe — comfortable enough to allow your…" at bounding box center [216, 167] width 227 height 15
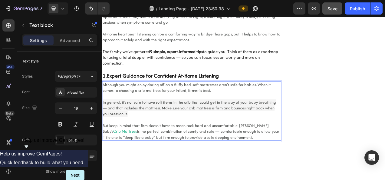
click at [262, 169] on span "is the perfect combination of comfy and safe — comfortable enough to allow your…" at bounding box center [216, 167] width 227 height 15
click at [208, 126] on span "In general, it’s not safe to have soft items in the crib that could get in the …" at bounding box center [214, 134] width 222 height 22
click at [90, 13] on button "Undo/Redo" at bounding box center [91, 8] width 12 height 12
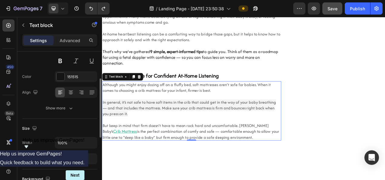
scroll to position [64, 0]
click at [143, 134] on span "In general, it’s not safe to have soft items in the crib that could get in the …" at bounding box center [214, 134] width 222 height 22
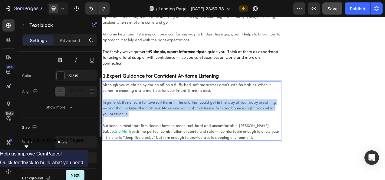
click at [143, 134] on span "In general, it’s not safe to have soft items in the crib that could get in the …" at bounding box center [214, 134] width 222 height 22
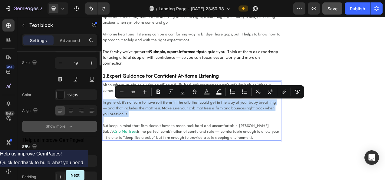
scroll to position [0, 0]
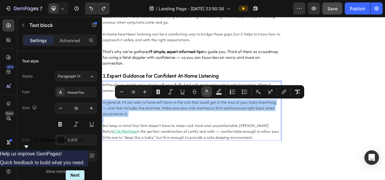
click at [207, 91] on icon "Editor contextual toolbar" at bounding box center [207, 92] width 6 height 6
type input "4E504F"
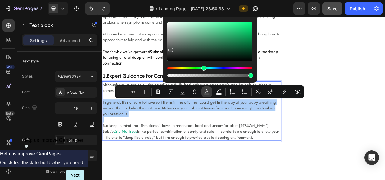
click at [207, 94] on rect "Editor contextual toolbar" at bounding box center [207, 94] width 6 height 2
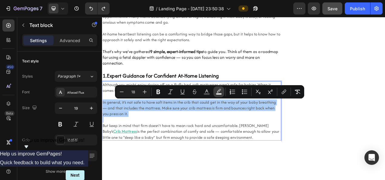
click at [216, 91] on icon "Editor contextual toolbar" at bounding box center [219, 92] width 6 height 6
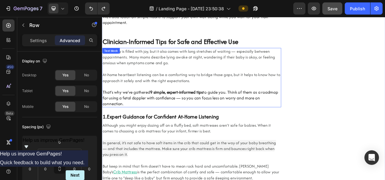
scroll to position [320, 0]
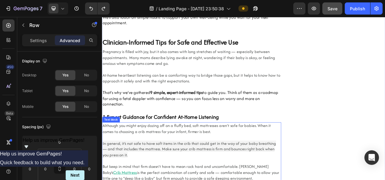
click at [144, 155] on span "Although you might enjoy dozing off on a fluffy bed, soft mattresses aren’t saf…" at bounding box center [211, 159] width 216 height 15
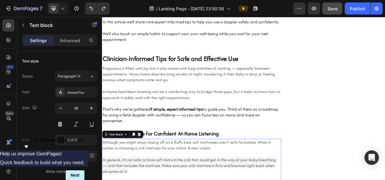
scroll to position [298, 0]
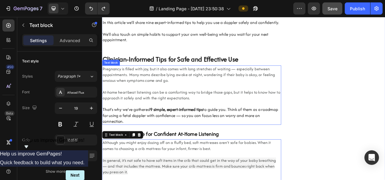
click at [156, 93] on span "Pregnancy is filled with joy, but it also comes with long stretches of waiting …" at bounding box center [213, 91] width 221 height 22
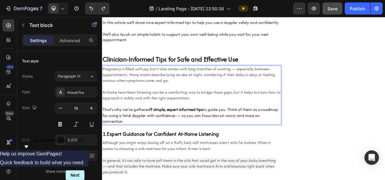
click at [133, 90] on span "Pregnancy is filled with joy, but it also comes with long stretches of waiting …" at bounding box center [213, 91] width 221 height 22
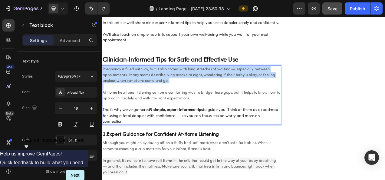
click at [133, 90] on span "Pregnancy is filled with joy, but it also comes with long stretches of waiting …" at bounding box center [213, 91] width 221 height 22
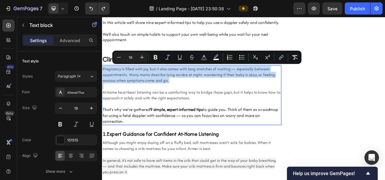
scroll to position [0, 0]
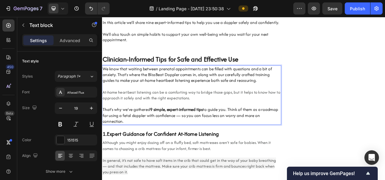
click at [177, 119] on span "At-home heartbeat listening can be a comforting way to bridge those gaps, but i…" at bounding box center [217, 117] width 228 height 15
click at [301, 142] on p "That’s why we’ve gathered 9 simple, expert-informed tips to guide you. Think of…" at bounding box center [217, 143] width 228 height 22
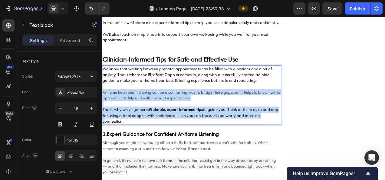
drag, startPoint x: 301, startPoint y: 142, endPoint x: 104, endPoint y: 113, distance: 199.4
click at [104, 113] on div "We know that waiting between prenatal appointments can be filled with questions…" at bounding box center [217, 117] width 230 height 76
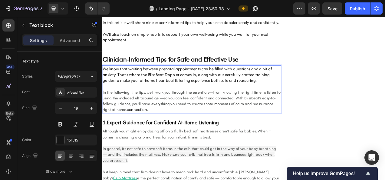
click at [170, 116] on span "In the following nine tips, we’ll walk you through the essentials—from knowing …" at bounding box center [217, 125] width 228 height 30
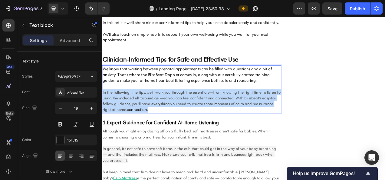
click at [170, 116] on span "In the following nine tips, we’ll walk you through the essentials—from knowing …" at bounding box center [217, 125] width 228 height 30
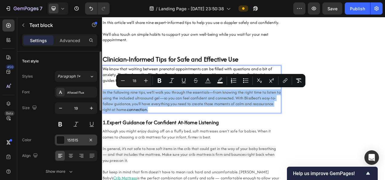
click at [73, 138] on div "151515" at bounding box center [76, 139] width 18 height 5
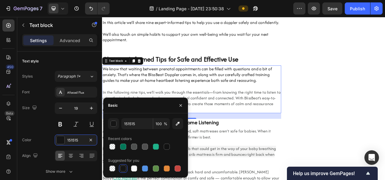
click at [123, 168] on div at bounding box center [123, 168] width 6 height 6
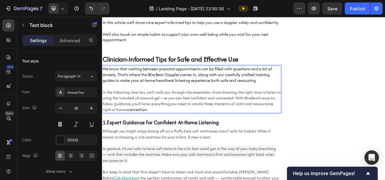
click at [217, 87] on p "We know that waiting between prenatal appointments can be filled with questions…" at bounding box center [217, 91] width 228 height 22
click at [184, 87] on p "We know that waiting between prenatal appointments can be filled with questions…" at bounding box center [217, 91] width 228 height 22
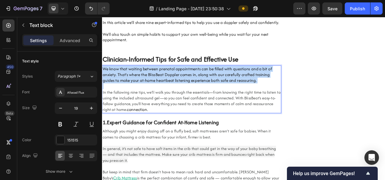
click at [184, 87] on p "We know that waiting between prenatal appointments can be filled with questions…" at bounding box center [217, 91] width 228 height 22
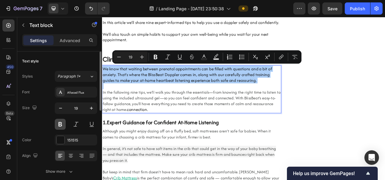
click at [59, 125] on button at bounding box center [60, 124] width 11 height 11
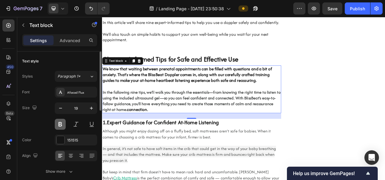
click at [59, 125] on button at bounding box center [60, 124] width 11 height 11
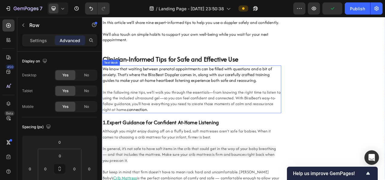
click at [259, 96] on p "We know that waiting between prenatal appointments can be filled with questions…" at bounding box center [217, 91] width 228 height 22
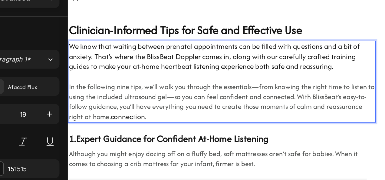
click at [138, 65] on span "In the following nine tips, we’ll walk you through the essentials—from knowing …" at bounding box center [182, 65] width 228 height 30
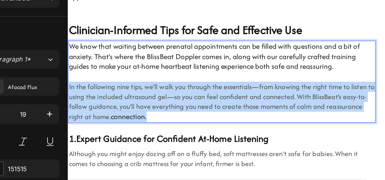
click at [138, 65] on span "In the following nine tips, we’ll walk you through the essentials—from knowing …" at bounding box center [182, 65] width 228 height 30
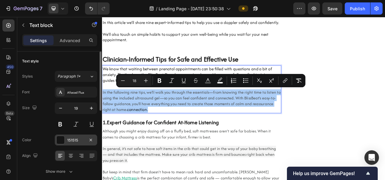
click at [70, 138] on div "151515" at bounding box center [76, 139] width 18 height 5
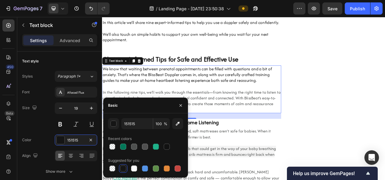
click at [120, 168] on div at bounding box center [123, 168] width 6 height 6
click at [135, 167] on div at bounding box center [134, 168] width 6 height 6
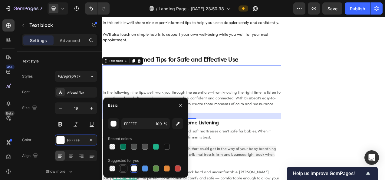
click at [125, 168] on div at bounding box center [123, 168] width 6 height 6
type input "151515"
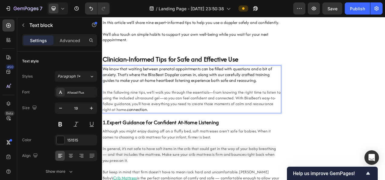
click at [266, 122] on span "In the following nine tips, we’ll walk you through the essentials—from knowing …" at bounding box center [217, 125] width 228 height 30
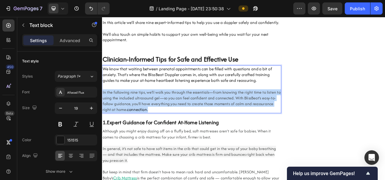
click at [266, 122] on span "In the following nine tips, we’ll walk you through the essentials—from knowing …" at bounding box center [217, 125] width 228 height 30
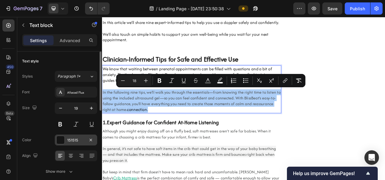
click at [67, 137] on div "151515" at bounding box center [76, 139] width 18 height 5
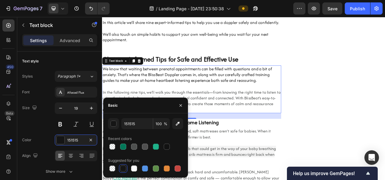
click at [123, 169] on div at bounding box center [123, 168] width 6 height 6
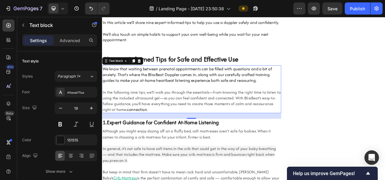
click at [315, 142] on div "24" at bounding box center [217, 143] width 230 height 7
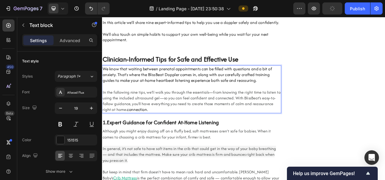
drag, startPoint x: 227, startPoint y: 130, endPoint x: 128, endPoint y: 91, distance: 107.1
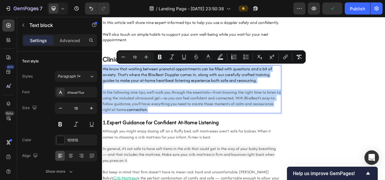
drag, startPoint x: 152, startPoint y: 134, endPoint x: 103, endPoint y: 83, distance: 70.6
click at [103, 83] on div "We know that waiting between prenatal appointments can be filled with questions…" at bounding box center [217, 109] width 230 height 61
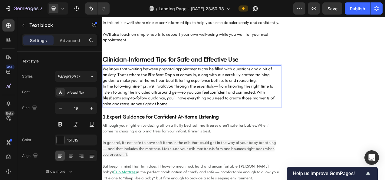
click at [311, 98] on p "We know that waiting between prenatal appointments can be filled with questions…" at bounding box center [217, 91] width 228 height 22
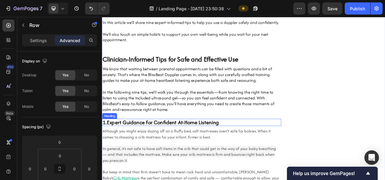
scroll to position [332, 0]
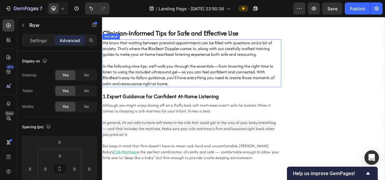
click at [141, 78] on p "In the following nine tips, we’ll walk you through the essentials—from knowing …" at bounding box center [217, 91] width 228 height 30
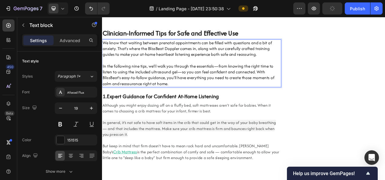
click at [141, 78] on p "In the following nine tips, we’ll walk you through the essentials—from knowing …" at bounding box center [217, 91] width 228 height 30
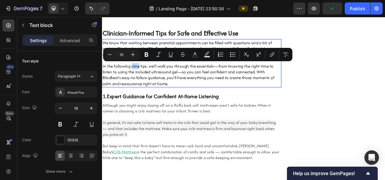
drag, startPoint x: 139, startPoint y: 78, endPoint x: 149, endPoint y: 78, distance: 9.7
click at [149, 78] on p "In the following nine tips, we’ll walk you through the essentials—from knowing …" at bounding box center [217, 91] width 228 height 30
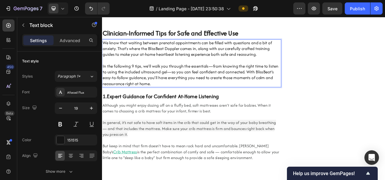
click at [147, 84] on p "In the following 9 tips, we’ll walk you through the essentials—from knowing the…" at bounding box center [217, 91] width 228 height 30
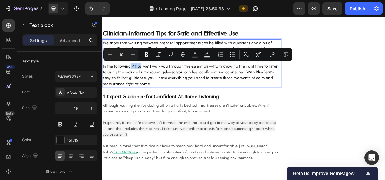
drag, startPoint x: 137, startPoint y: 77, endPoint x: 151, endPoint y: 78, distance: 14.3
click at [151, 78] on p "In the following 9 tips, we’ll walk you through the essentials—from knowing the…" at bounding box center [217, 91] width 228 height 30
click at [61, 126] on button at bounding box center [60, 124] width 11 height 11
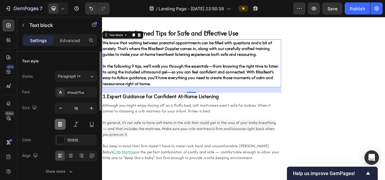
click at [60, 126] on button at bounding box center [60, 124] width 11 height 11
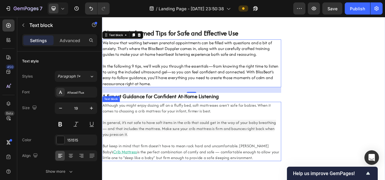
click at [232, 157] on span "In general, it’s not safe to have soft items in the crib that could get in the …" at bounding box center [214, 160] width 222 height 22
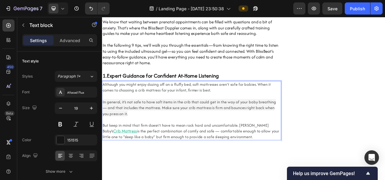
scroll to position [358, 0]
drag, startPoint x: 280, startPoint y: 169, endPoint x: 260, endPoint y: 164, distance: 21.4
click at [260, 164] on p "But keep in mind that firm doesn’t have to mean rock hard and uncomfortable. Ne…" at bounding box center [217, 163] width 228 height 22
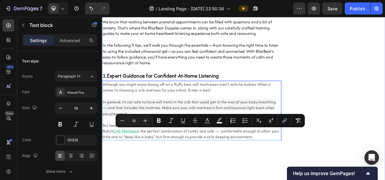
click at [174, 93] on p "⁠⁠⁠⁠⁠⁠⁠ 1. Expert Guidance for Confident At-Home Listening" at bounding box center [217, 92] width 228 height 8
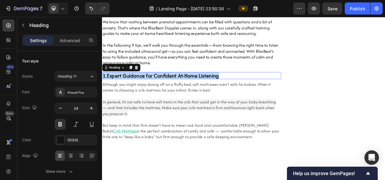
click at [174, 93] on p "1. Expert Guidance for Confident At-Home Listening" at bounding box center [217, 92] width 228 height 8
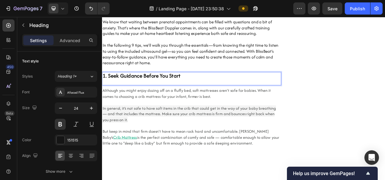
click at [174, 93] on p "1. Seek Guidance Before You Start" at bounding box center [217, 92] width 228 height 8
click at [165, 96] on p "Rich Text Editor. Editing area: main" at bounding box center [217, 100] width 228 height 8
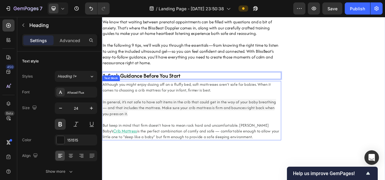
click at [224, 141] on p "In general, it’s not safe to have soft items in the crib that could get in the …" at bounding box center [217, 133] width 228 height 22
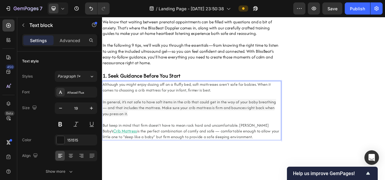
drag, startPoint x: 270, startPoint y: 171, endPoint x: 204, endPoint y: 100, distance: 96.5
click at [102, 103] on div "Although you might enjoy dozing off on a fluffy bed, soft mattresses aren’t saf…" at bounding box center [217, 137] width 230 height 76
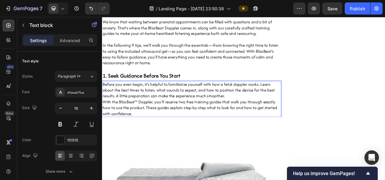
click at [270, 117] on p "Before you even begin, it’s helpful to familiarize yourself with how a fetal do…" at bounding box center [217, 111] width 228 height 22
click at [121, 117] on p "Before you even begin, it’s helpful to familiarize yourself with how a fetal do…" at bounding box center [217, 111] width 228 height 22
click at [119, 117] on p "Before you even begin, it’s helpful to familiarize yourself with how a fetal do…" at bounding box center [217, 111] width 228 height 22
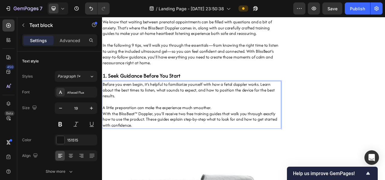
click at [251, 132] on p "A little preparation can make the experience much smoother." at bounding box center [217, 133] width 228 height 8
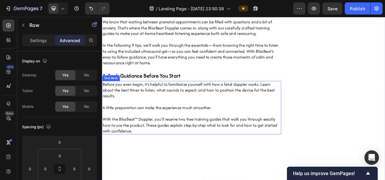
click at [257, 130] on p "A little preparation can make the experience much smoother." at bounding box center [217, 133] width 228 height 8
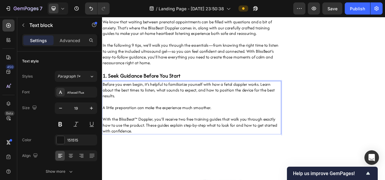
click at [105, 132] on p "A little preparation can make the experience much smoother." at bounding box center [217, 133] width 228 height 8
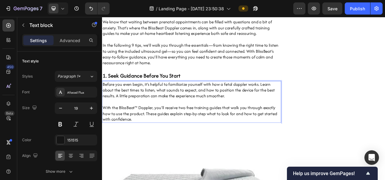
click at [177, 130] on p "With the BlissBeat™ Doppler, you’ll receive two free training guides that walk …" at bounding box center [217, 140] width 228 height 22
click at [171, 132] on p "With the BlissBeat™ Doppler, you’ll receive two free training guides that walk …" at bounding box center [217, 140] width 228 height 22
click at [215, 141] on p "With the BlissBeat™ Doppler, you’ll receive two free training guides that walk …" at bounding box center [217, 140] width 228 height 22
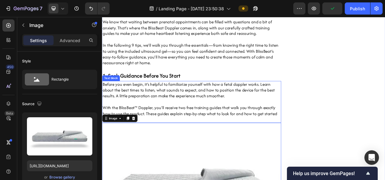
click at [248, 138] on p "With the BlissBeat™ Doppler, you’ll receive two free training guides that walk …" at bounding box center [217, 140] width 228 height 22
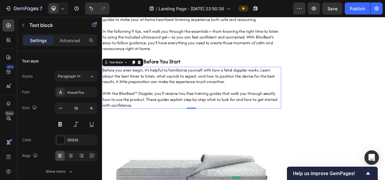
scroll to position [376, 0]
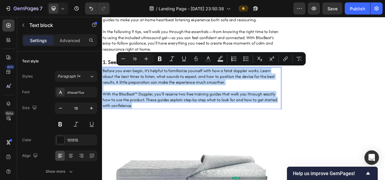
drag, startPoint x: 148, startPoint y: 128, endPoint x: 103, endPoint y: 85, distance: 62.0
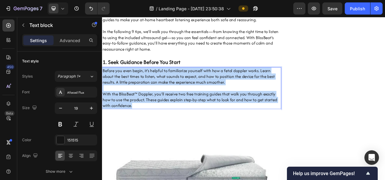
click at [103, 85] on p "Before you even begin, it’s helpful to familiarize yourself with how a fetal do…" at bounding box center [217, 93] width 228 height 22
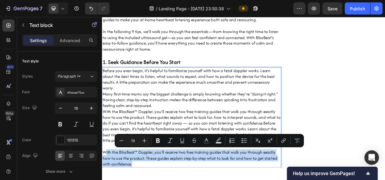
drag, startPoint x: 152, startPoint y: 203, endPoint x: 107, endPoint y: 185, distance: 48.7
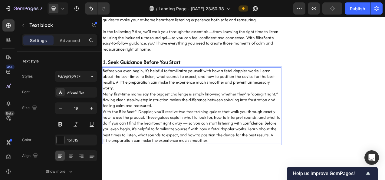
click at [173, 125] on p "Many first-time moms say the biggest challenge is simply knowing whether they’r…" at bounding box center [217, 123] width 228 height 22
click at [168, 129] on p "Many first-time moms say the biggest challenge is simply knowing whether they’r…" at bounding box center [217, 123] width 228 height 22
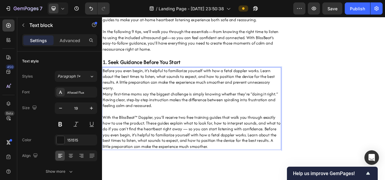
click at [132, 103] on p "Before you even begin, it’s helpful to familiarize yourself with how a fetal do…" at bounding box center [217, 97] width 228 height 30
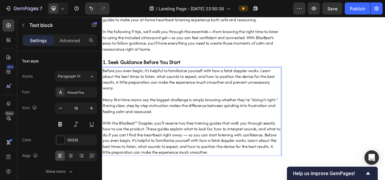
click at [190, 146] on p "Rich Text Editor. Editing area: main" at bounding box center [217, 146] width 228 height 8
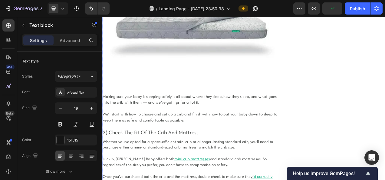
scroll to position [624, 0]
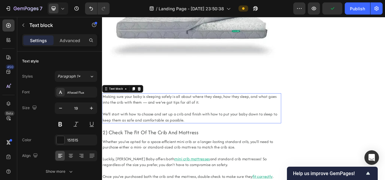
click at [169, 146] on span "We’ll start with how to choose and set up a crib and finish with how to put you…" at bounding box center [215, 145] width 224 height 15
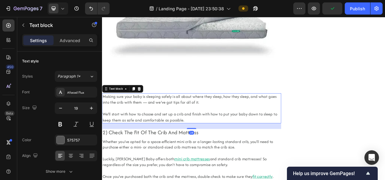
click at [164, 143] on span "We’ll start with how to choose and set up a crib and finish with how to put you…" at bounding box center [215, 145] width 224 height 15
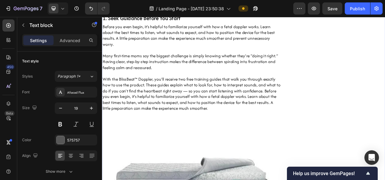
scroll to position [422, 0]
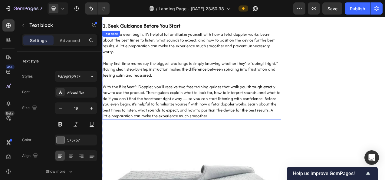
click at [187, 128] on p "With the BlissBeat™ Doppler, you’ll receive two free training guides that walk …" at bounding box center [217, 125] width 228 height 45
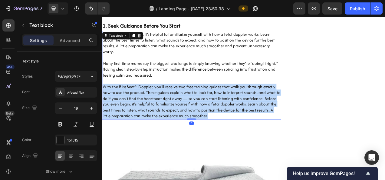
click at [187, 128] on p "With the BlissBeat™ Doppler, you’ll receive two free training guides that walk …" at bounding box center [217, 125] width 228 height 45
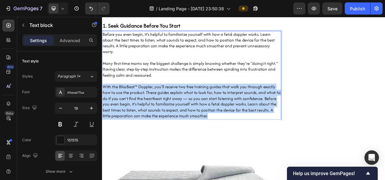
click at [187, 128] on p "With the BlissBeat™ Doppler, you’ll receive two free training guides that walk …" at bounding box center [217, 125] width 228 height 45
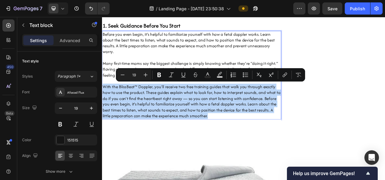
copy p "With the BlissBeat™ Doppler, you’ll receive two free training guides that walk …"
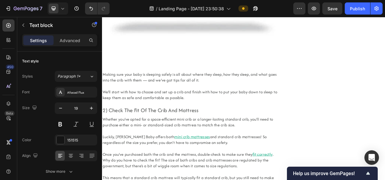
scroll to position [582, 0]
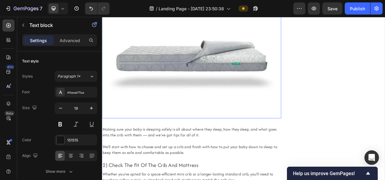
click at [204, 56] on img at bounding box center [217, 68] width 230 height 158
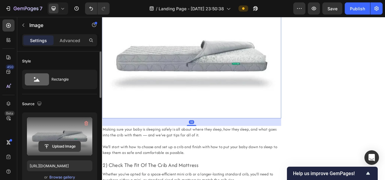
click at [63, 144] on input "file" at bounding box center [60, 146] width 42 height 10
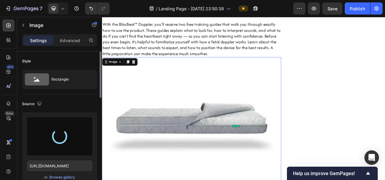
type input "https://cdn.shopify.com/s/files/1/0631/2656/9021/files/gempages_585845041046487…"
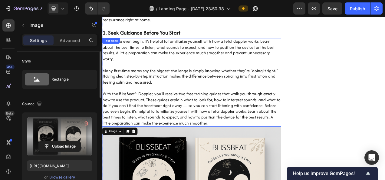
scroll to position [413, 0]
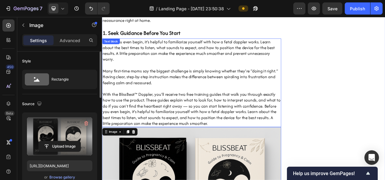
click at [172, 130] on p "With the BlissBeat™ Doppler, you’ll receive two free training guides that walk …" at bounding box center [217, 134] width 228 height 45
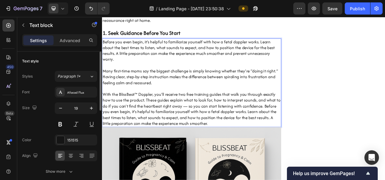
click at [172, 130] on p "With the BlissBeat™ Doppler, you’ll receive two free training guides that walk …" at bounding box center [217, 134] width 228 height 45
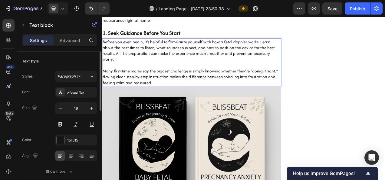
scroll to position [468, 0]
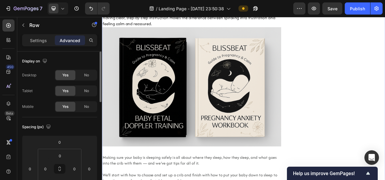
scroll to position [488, 0]
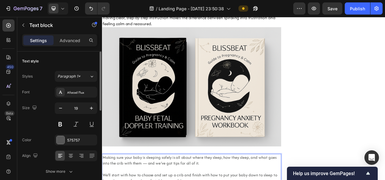
scroll to position [572, 0]
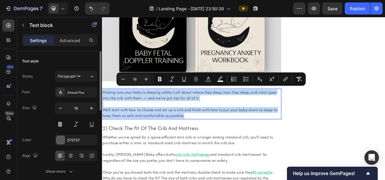
drag, startPoint x: 213, startPoint y: 142, endPoint x: 102, endPoint y: 110, distance: 115.4
click at [102, 110] on div "Making sure your baby is sleeping safely is all about where they sleep, how the…" at bounding box center [217, 128] width 230 height 39
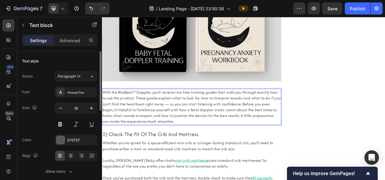
click at [276, 126] on span "With the BlissBeat™ Doppler, you’ll receive two free training guides that walk …" at bounding box center [217, 132] width 228 height 45
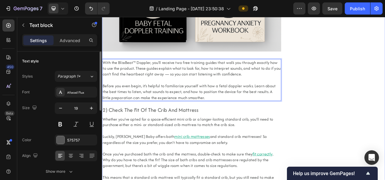
scroll to position [647, 0]
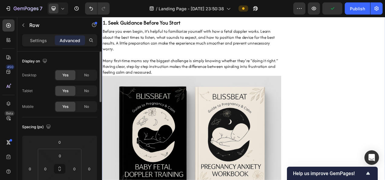
scroll to position [417, 0]
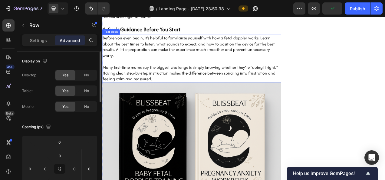
click at [261, 78] on p "Many first-time moms say the biggest challenge is simply knowing whether they’r…" at bounding box center [217, 89] width 228 height 22
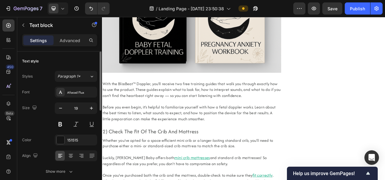
scroll to position [604, 0]
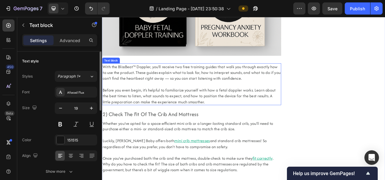
click at [214, 85] on span "With the BlissBeat™ Doppler, you’ll receive two free training guides that walk …" at bounding box center [217, 88] width 228 height 22
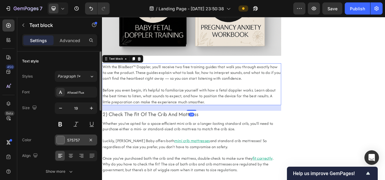
click at [64, 137] on div at bounding box center [60, 140] width 8 height 8
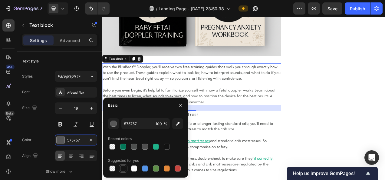
click at [124, 166] on div at bounding box center [123, 168] width 6 height 6
type input "151515"
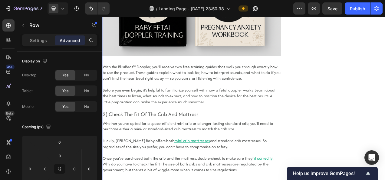
click at [234, 101] on p "Rich Text Editor. Editing area: main" at bounding box center [217, 104] width 228 height 8
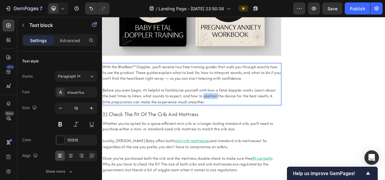
click at [221, 112] on span "Before you even begin, it’s helpful to familiarize yourself with how a fetal do…" at bounding box center [214, 118] width 222 height 22
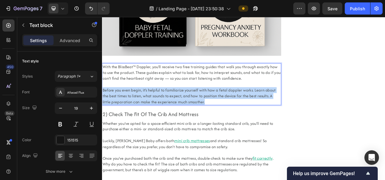
click at [221, 112] on span "Before you even begin, it’s helpful to familiarize yourself with how a fetal do…" at bounding box center [214, 118] width 222 height 22
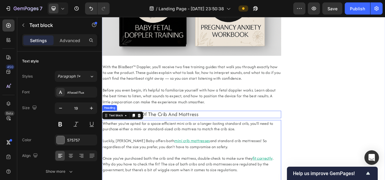
click at [210, 138] on h2 "2) Check The Fit Of The Crib And Mattress" at bounding box center [217, 141] width 230 height 9
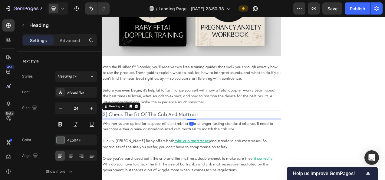
scroll to position [616, 0]
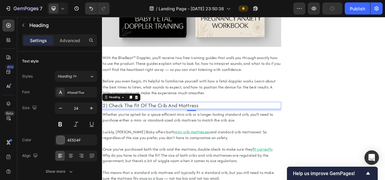
click at [175, 128] on h2 "2) Check The Fit Of The Crib And Mattress" at bounding box center [217, 130] width 230 height 9
click at [175, 128] on p "2) Check The Fit Of The Crib And Mattress" at bounding box center [217, 130] width 228 height 8
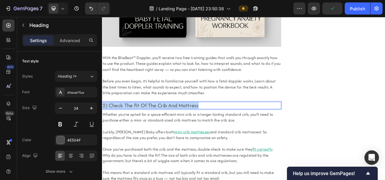
click at [175, 128] on p "2) Check The Fit Of The Crib And Mattress" at bounding box center [217, 130] width 228 height 8
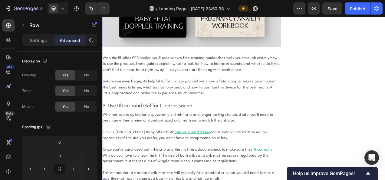
click at [183, 128] on p "2. Use Ultrasound Gel for Clearer Sound" at bounding box center [217, 130] width 228 height 8
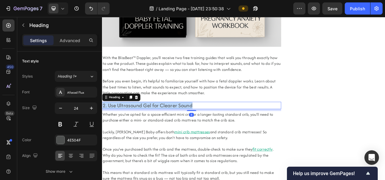
click at [183, 128] on p "2. Use Ultrasound Gel for Clearer Sound" at bounding box center [217, 130] width 228 height 8
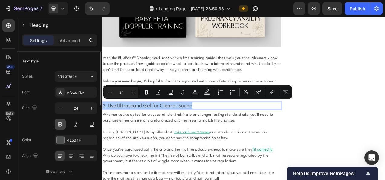
click at [61, 122] on button at bounding box center [60, 124] width 11 height 11
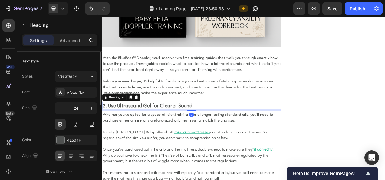
click at [61, 134] on div "4E504F" at bounding box center [76, 139] width 42 height 11
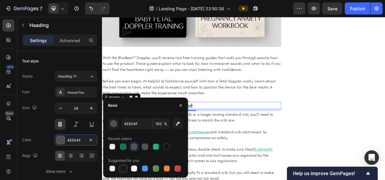
click at [124, 168] on div at bounding box center [123, 168] width 6 height 6
type input "151515"
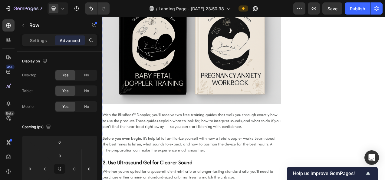
scroll to position [543, 0]
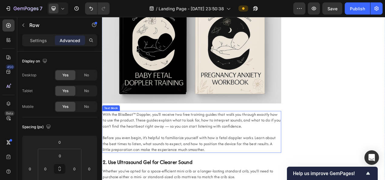
click at [122, 139] on span "With the BlissBeat™ Doppler, you’ll receive two free training guides that walk …" at bounding box center [217, 149] width 228 height 22
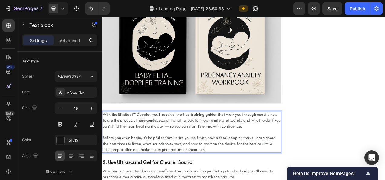
click at [123, 139] on span "With the BlissBeat™ Doppler, you’ll receive two free training guides that walk …" at bounding box center [217, 149] width 228 height 22
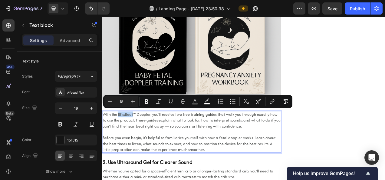
click at [133, 141] on span "With the BlissBeat™ Doppler, you’ll receive two free training guides that walk …" at bounding box center [217, 149] width 228 height 22
drag, startPoint x: 122, startPoint y: 139, endPoint x: 163, endPoint y: 137, distance: 40.9
click at [163, 138] on span "With the BlissBeat™ Doppler, you’ll receive two free training guides that walk …" at bounding box center [217, 149] width 228 height 22
click at [147, 100] on icon "Editor contextual toolbar" at bounding box center [147, 101] width 4 height 5
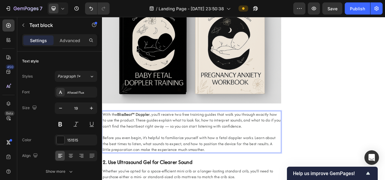
click at [172, 179] on span "Before you even begin, it’s helpful to familiarize yourself with how a fetal do…" at bounding box center [214, 179] width 222 height 22
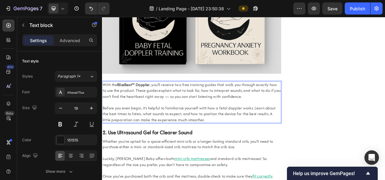
click at [133, 100] on strong "BlissBeat™ Doppler" at bounding box center [142, 103] width 42 height 7
drag, startPoint x: 122, startPoint y: 100, endPoint x: 162, endPoint y: 103, distance: 40.6
click at [162, 103] on span "With the BlissBeat™ Doppler , you’ll receive two free training guides that walk…" at bounding box center [217, 111] width 228 height 22
click at [74, 38] on p "Advanced" at bounding box center [70, 40] width 21 height 6
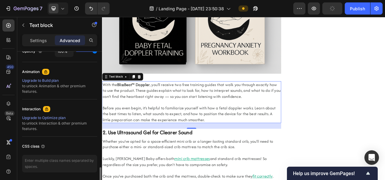
scroll to position [273, 0]
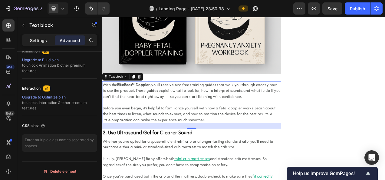
click at [35, 42] on p "Settings" at bounding box center [38, 40] width 17 height 6
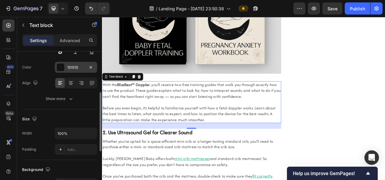
scroll to position [97, 0]
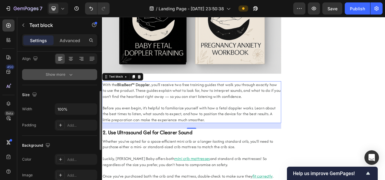
click at [52, 75] on div "Show more" at bounding box center [60, 74] width 28 height 6
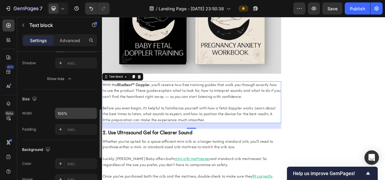
scroll to position [173, 0]
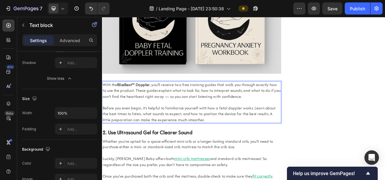
click at [137, 100] on strong "BlissBeat™ Doppler" at bounding box center [142, 103] width 42 height 7
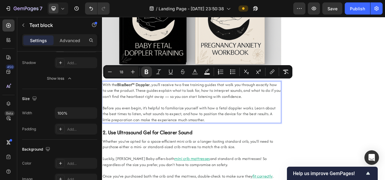
click at [195, 133] on span "Before you even begin, it’s helpful to familiarize yourself with how a fetal do…" at bounding box center [214, 141] width 222 height 22
drag, startPoint x: 122, startPoint y: 100, endPoint x: 162, endPoint y: 101, distance: 40.0
click at [162, 101] on strong "BlissBeat™ Doppler" at bounding box center [142, 103] width 42 height 7
click at [275, 69] on icon "Editor contextual toolbar" at bounding box center [272, 72] width 6 height 6
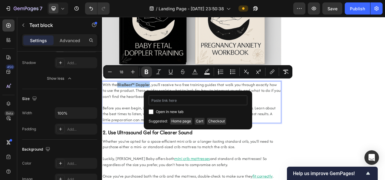
click at [161, 99] on input "Editor contextual toolbar" at bounding box center [198, 100] width 99 height 10
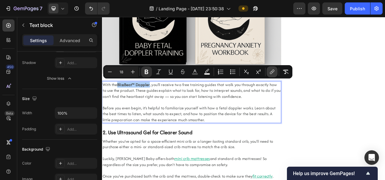
drag, startPoint x: 46, startPoint y: 83, endPoint x: 269, endPoint y: 71, distance: 223.3
click at [269, 71] on button "link" at bounding box center [271, 71] width 11 height 11
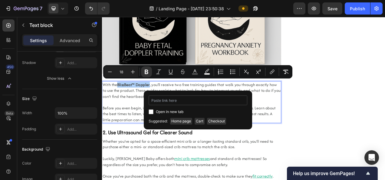
click at [192, 102] on input "Editor contextual toolbar" at bounding box center [198, 100] width 99 height 10
type input "https://blissbeat.store/products/baby-fetal-doppler"
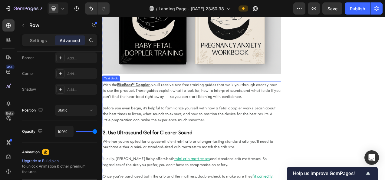
scroll to position [0, 0]
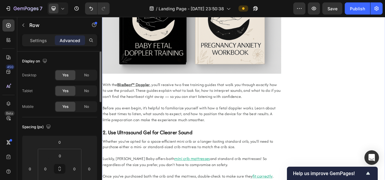
click at [146, 101] on u "BlissBeat™ Doppler" at bounding box center [142, 103] width 42 height 7
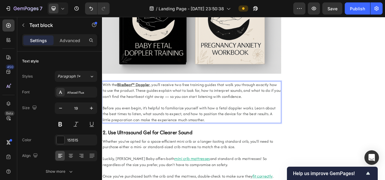
click at [138, 100] on u "BlissBeat™ Doppler" at bounding box center [142, 103] width 42 height 7
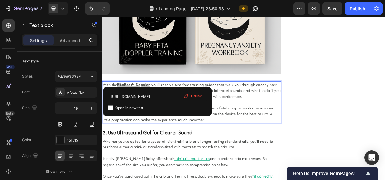
click at [111, 108] on input "checkbox" at bounding box center [110, 107] width 5 height 5
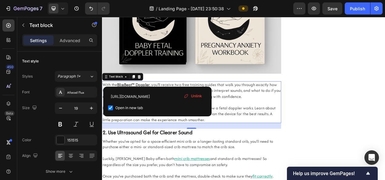
click at [111, 108] on input "checkbox" at bounding box center [110, 107] width 5 height 5
checkbox input "false"
click at [297, 162] on p "2. Use Ultrasound Gel for Clearer Sound" at bounding box center [217, 165] width 228 height 8
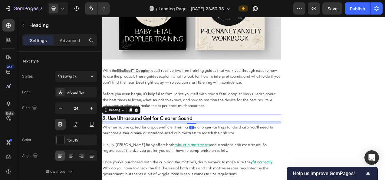
scroll to position [600, 0]
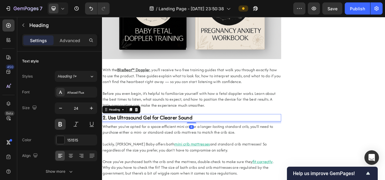
click at [238, 179] on p "Luckily, Newton Baby offers both mini crib mattresses and standard crib mattres…" at bounding box center [217, 183] width 228 height 15
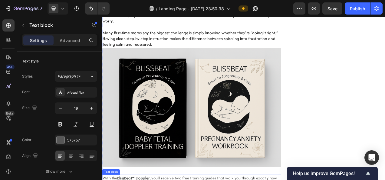
scroll to position [574, 0]
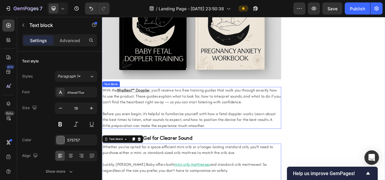
click at [197, 117] on span ", you’ll receive two free training guides that walk you through exactly how to …" at bounding box center [217, 118] width 228 height 22
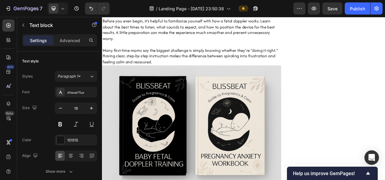
scroll to position [401, 0]
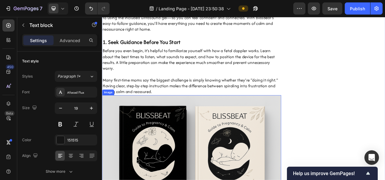
click at [147, 104] on p "Many first-time moms say the biggest challenge is simply knowing whether they’r…" at bounding box center [217, 105] width 228 height 22
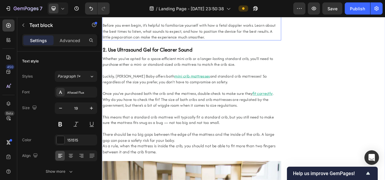
scroll to position [688, 0]
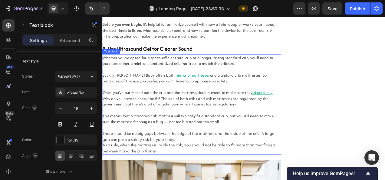
click at [150, 77] on span "Whether you’ve opted for a space-efficient mini crib or a longer-lasting standa…" at bounding box center [212, 72] width 219 height 15
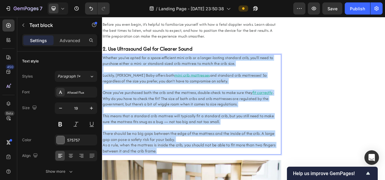
drag, startPoint x: 178, startPoint y: 187, endPoint x: 104, endPoint y: 68, distance: 140.1
click at [104, 68] on div "Whether you’ve opted for a space-efficient mini crib or a longer-lasting standa…" at bounding box center [217, 129] width 230 height 128
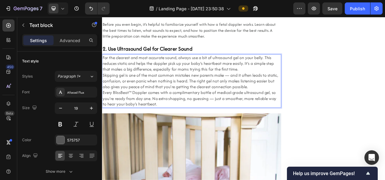
click at [286, 79] on p "For the clearest and most accurate sound, always use a bit of ultrasound gel on…" at bounding box center [217, 76] width 228 height 22
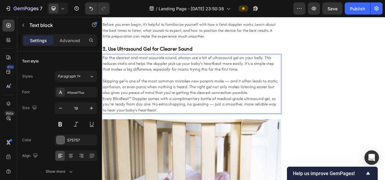
click at [293, 108] on p "Skipping gel is one of the most common mistakes new parents make — and it often…" at bounding box center [217, 106] width 228 height 22
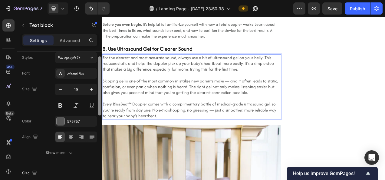
scroll to position [19, 0]
click at [58, 120] on div at bounding box center [61, 121] width 8 height 8
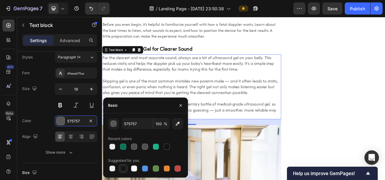
click at [122, 168] on div at bounding box center [123, 168] width 6 height 6
type input "151515"
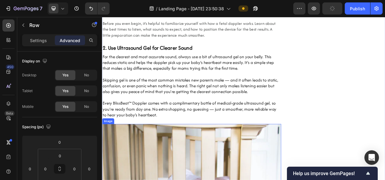
scroll to position [641, 0]
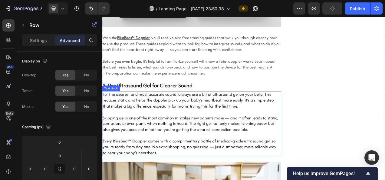
click at [171, 136] on p "Rich Text Editor. Editing area: main" at bounding box center [217, 139] width 228 height 8
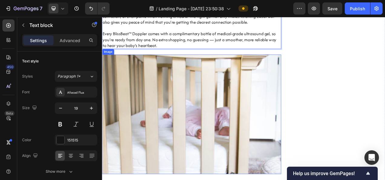
click at [175, 140] on img at bounding box center [217, 141] width 230 height 153
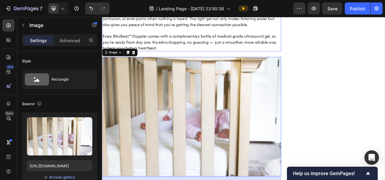
scroll to position [775, 0]
click at [191, 142] on img at bounding box center [217, 145] width 230 height 153
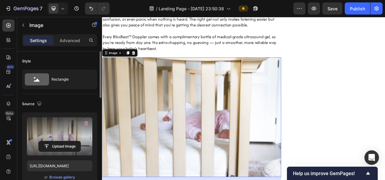
click at [48, 134] on label at bounding box center [59, 136] width 65 height 38
click at [48, 141] on input "file" at bounding box center [60, 146] width 42 height 10
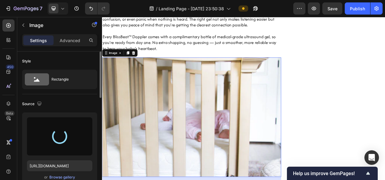
type input "https://cdn.shopify.com/s/files/1/0631/2656/9021/files/gempages_585845041046487…"
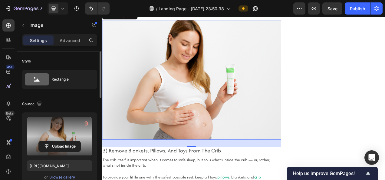
scroll to position [822, 0]
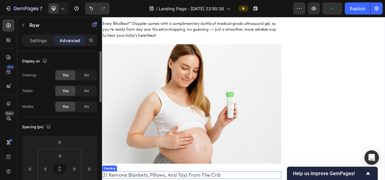
scroll to position [718, 0]
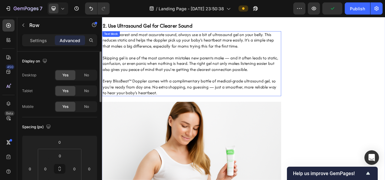
click at [139, 97] on p "Every BlissBeat™ Doppler comes with a complimentary bottle of medical-grade ult…" at bounding box center [217, 106] width 228 height 22
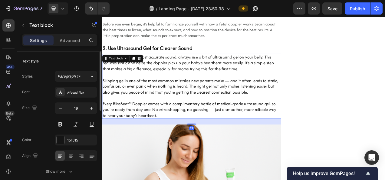
scroll to position [688, 0]
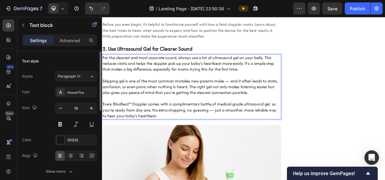
click at [115, 128] on p "Every BlissBeat™ Doppler comes with a complimentary bottle of medical-grade ult…" at bounding box center [217, 136] width 228 height 22
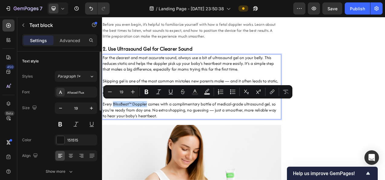
drag, startPoint x: 115, startPoint y: 128, endPoint x: 158, endPoint y: 128, distance: 43.0
click at [158, 128] on p "Every BlissBeat™ Doppler comes with a complimentary bottle of medical-grade ult…" at bounding box center [217, 136] width 228 height 22
click at [270, 93] on icon "Editor contextual toolbar" at bounding box center [272, 92] width 6 height 6
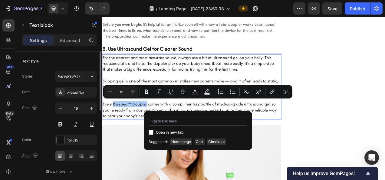
click at [194, 118] on input "Editor contextual toolbar" at bounding box center [198, 121] width 99 height 10
type input "For the clearest and most accurate sound, always use a bit of ultrasound gel on…"
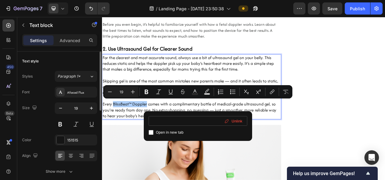
click at [206, 122] on input "For the clearest and most accurate sound, always use a bit of ultrasound gel on…" at bounding box center [198, 121] width 99 height 10
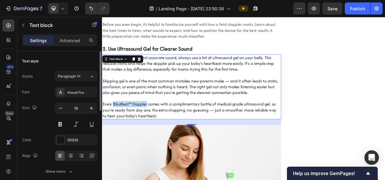
click at [146, 125] on p "Every BlissBeat™ Doppler comes with a complimentary bottle of medical-grade ult…" at bounding box center [217, 136] width 228 height 22
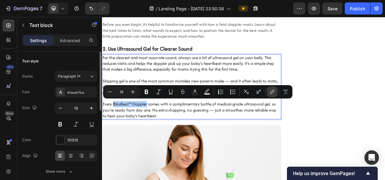
click at [274, 93] on icon "Editor contextual toolbar" at bounding box center [272, 92] width 6 height 6
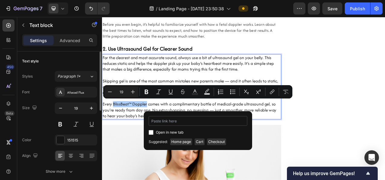
click at [205, 119] on input "Editor contextual toolbar" at bounding box center [198, 121] width 99 height 10
type input "https://blissbeat.store/products/baby-fetal-doppler"
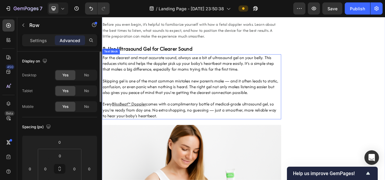
click at [124, 131] on p "Every BlissBeat™ Doppler comes with a complimentary bottle of medical-grade ult…" at bounding box center [217, 136] width 228 height 22
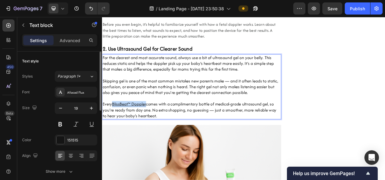
drag, startPoint x: 117, startPoint y: 126, endPoint x: 159, endPoint y: 129, distance: 41.8
click at [158, 129] on u "BlissBeat™ Doppler" at bounding box center [137, 129] width 44 height 8
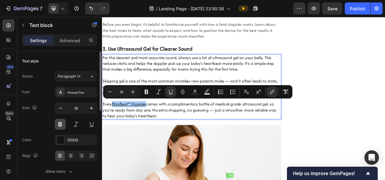
click at [59, 123] on button at bounding box center [60, 124] width 11 height 11
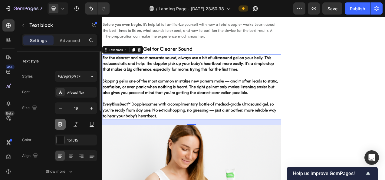
click at [63, 123] on button at bounding box center [60, 124] width 11 height 11
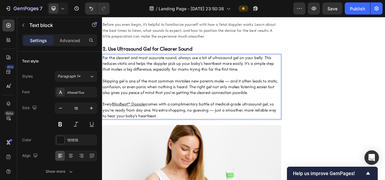
click at [162, 121] on p "Rich Text Editor. Editing area: main" at bounding box center [217, 122] width 228 height 8
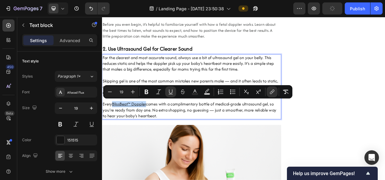
drag, startPoint x: 115, startPoint y: 126, endPoint x: 159, endPoint y: 127, distance: 43.3
click at [159, 127] on p "Every BlissBeat™ Doppler comes with a complimentary bottle of medical-grade ult…" at bounding box center [217, 136] width 228 height 22
click at [145, 91] on icon "Editor contextual toolbar" at bounding box center [147, 92] width 4 height 5
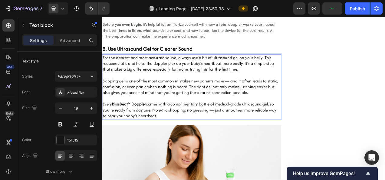
click at [183, 129] on p "Every BlissBeat™ Doppler comes with a complimentary bottle of medical-grade ult…" at bounding box center [217, 136] width 228 height 22
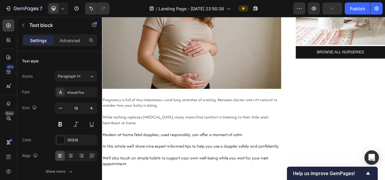
scroll to position [148, 0]
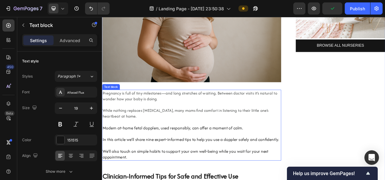
click at [164, 165] on p "Rich Text Editor. Editing area: main" at bounding box center [217, 167] width 228 height 8
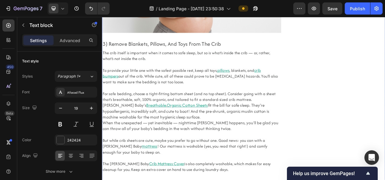
scroll to position [959, 0]
click at [158, 47] on h2 "3) Remove Blankets, Pillows, And Toys From The Crib" at bounding box center [217, 51] width 230 height 9
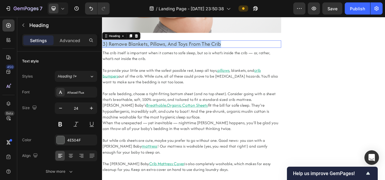
click at [158, 47] on p "3) Remove Blankets, Pillows, And Toys From The Crib" at bounding box center [217, 51] width 228 height 8
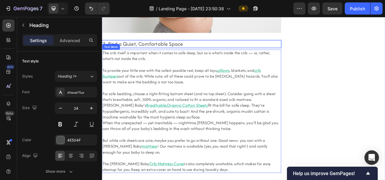
click at [234, 82] on span "To provide your little one with the safest possible rest, keep all toys," at bounding box center [176, 85] width 147 height 7
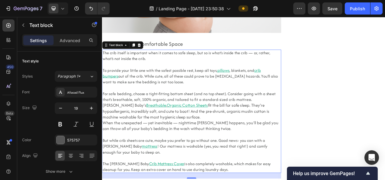
click at [182, 47] on p "3. Find a Quiet, Comfortable Space" at bounding box center [217, 51] width 228 height 8
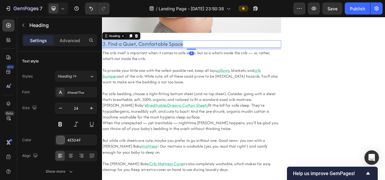
click at [182, 47] on p "3. Find a Quiet, Comfortable Space" at bounding box center [217, 51] width 228 height 8
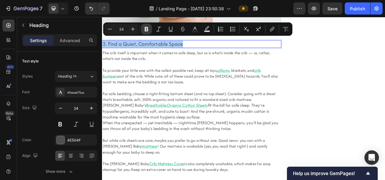
click at [145, 27] on icon "Editor contextual toolbar" at bounding box center [147, 29] width 4 height 5
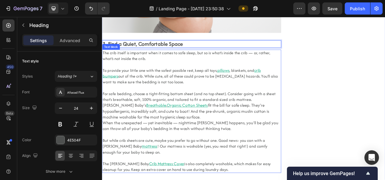
click at [176, 82] on p "To provide your little one with the safest possible rest, keep all toys, pillow…" at bounding box center [217, 93] width 228 height 22
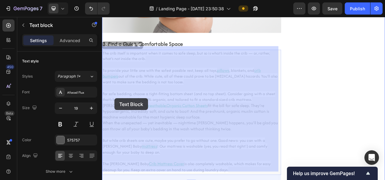
drag, startPoint x: 237, startPoint y: 209, endPoint x: 153, endPoint y: 149, distance: 102.6
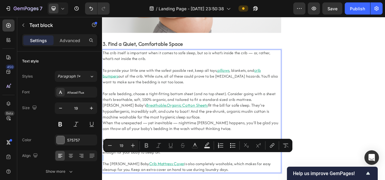
type input "18"
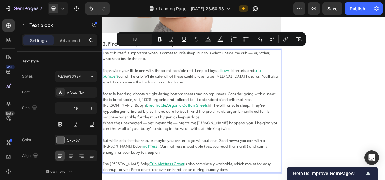
drag, startPoint x: 236, startPoint y: 211, endPoint x: 104, endPoint y: 59, distance: 200.9
click at [104, 59] on div "The crib itself is important when it comes to safe sleep, but so is what’s insi…" at bounding box center [217, 138] width 230 height 158
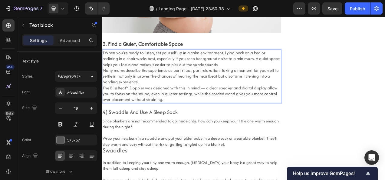
click at [106, 59] on p "T When you’re ready to listen, set yourself up in a calm environment. Lying bac…" at bounding box center [217, 70] width 228 height 22
click at [244, 74] on p "When you’re ready to listen, set yourself up in a calm environment. Lying back …" at bounding box center [217, 70] width 228 height 22
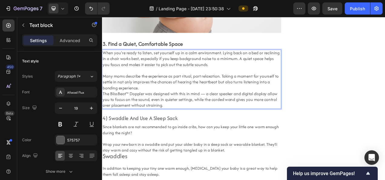
click at [204, 99] on p "Many moms describe the experience as part ritual, part relaxation. Taking a mom…" at bounding box center [217, 100] width 228 height 22
click at [187, 104] on p "Many moms describe the experience as part ritual, part relaxation. Taking a mom…" at bounding box center [217, 100] width 228 height 22
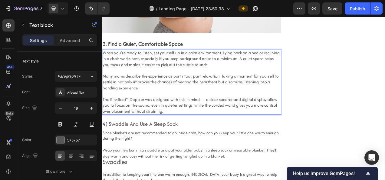
click at [171, 68] on p "When you’re ready to listen, set yourself up in a calm environment. Lying back …" at bounding box center [217, 70] width 228 height 22
click at [66, 139] on div "575757" at bounding box center [76, 139] width 42 height 11
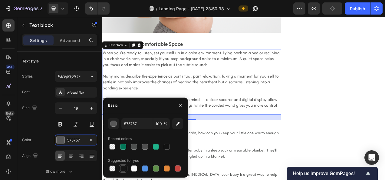
click at [122, 167] on div at bounding box center [123, 168] width 6 height 6
type input "151515"
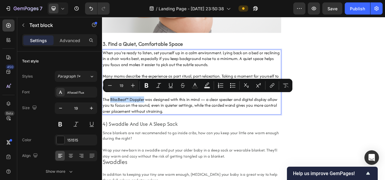
drag, startPoint x: 113, startPoint y: 117, endPoint x: 155, endPoint y: 118, distance: 42.4
click at [155, 119] on p "The BlissBeat™ Doppler was designed with this in mind — a clear speaker and dig…" at bounding box center [217, 130] width 228 height 22
click at [148, 84] on icon "Editor contextual toolbar" at bounding box center [146, 85] width 6 height 6
drag, startPoint x: 112, startPoint y: 118, endPoint x: 155, endPoint y: 121, distance: 43.7
click at [155, 121] on p "The BlissBeat™ Doppler was designed with this in mind — a clear speaker and dig…" at bounding box center [217, 130] width 228 height 22
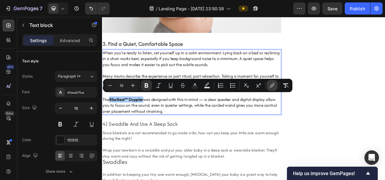
click at [267, 84] on button "link" at bounding box center [271, 85] width 11 height 11
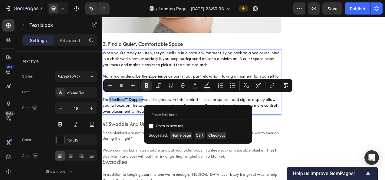
click at [203, 113] on input "Editor contextual toolbar" at bounding box center [198, 115] width 99 height 10
type input "https://blissbeat.store/products/baby-fetal-doppler"
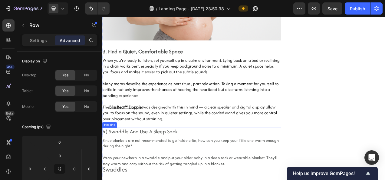
scroll to position [950, 0]
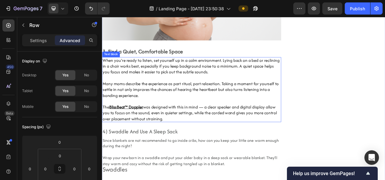
click at [130, 128] on u "BlissBeat™ Doppler" at bounding box center [133, 132] width 44 height 8
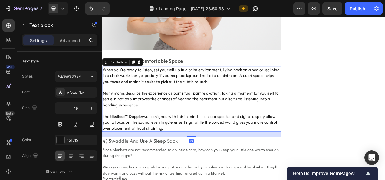
scroll to position [937, 0]
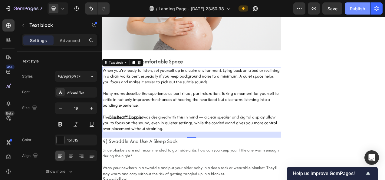
click at [358, 9] on div "Publish" at bounding box center [357, 8] width 15 height 6
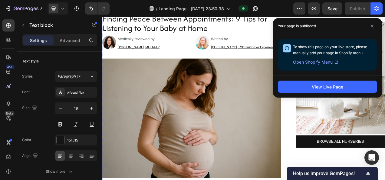
scroll to position [0, 0]
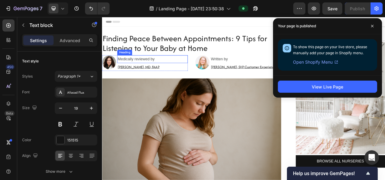
click at [164, 80] on p "Malina Rose, MD, FAAP" at bounding box center [166, 81] width 89 height 9
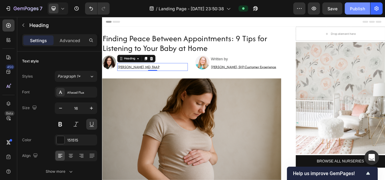
click at [352, 9] on div "Publish" at bounding box center [357, 8] width 15 height 6
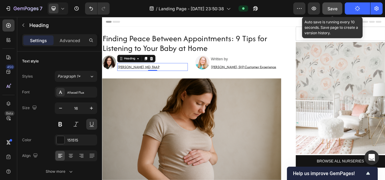
click at [334, 13] on button "Save" at bounding box center [332, 8] width 20 height 12
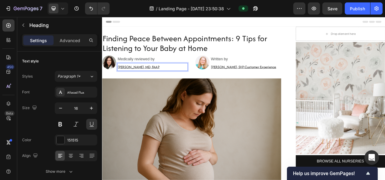
click at [163, 81] on p "Malina Rose, MD, FAAP" at bounding box center [166, 81] width 89 height 9
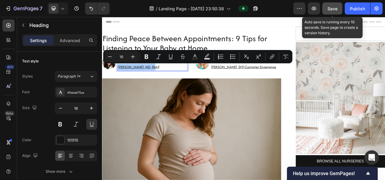
click at [336, 7] on span "Save" at bounding box center [332, 8] width 10 height 5
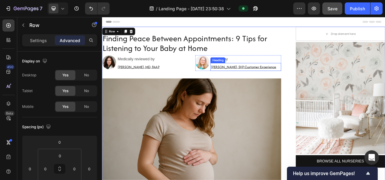
click at [270, 83] on p "Jessica Blackman, SVP Customer Experience" at bounding box center [285, 81] width 89 height 9
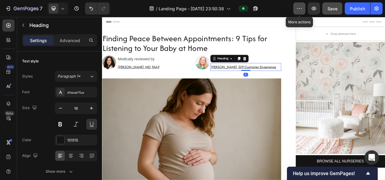
click at [299, 10] on icon "button" at bounding box center [299, 8] width 6 height 6
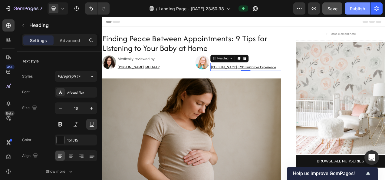
click at [363, 10] on div "Publish" at bounding box center [357, 8] width 15 height 6
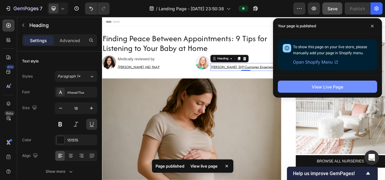
click at [323, 89] on div "View Live Page" at bounding box center [327, 86] width 31 height 6
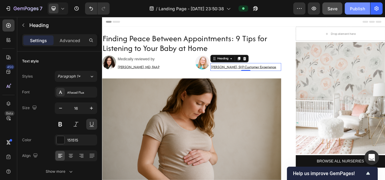
click at [355, 5] on div "Publish" at bounding box center [357, 8] width 15 height 6
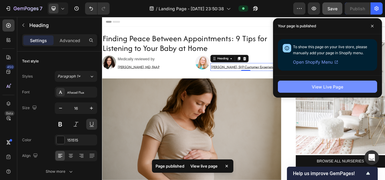
click at [324, 83] on div "View Live Page" at bounding box center [327, 86] width 31 height 6
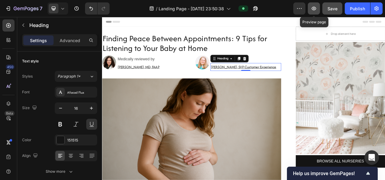
click at [312, 6] on icon "button" at bounding box center [314, 8] width 6 height 6
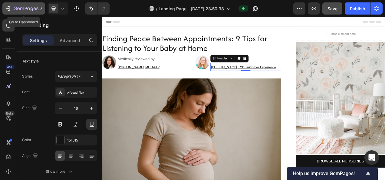
click at [11, 9] on icon "button" at bounding box center [8, 8] width 6 height 6
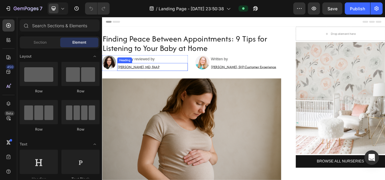
click at [154, 81] on h2 "Malina Rose, MD, FAAP" at bounding box center [166, 81] width 90 height 10
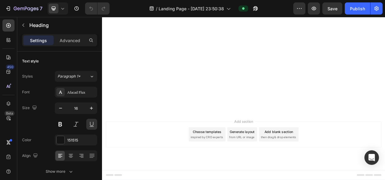
scroll to position [2610, 0]
click at [301, 11] on icon "button" at bounding box center [299, 8] width 6 height 6
click at [314, 15] on div "7 / Landing Page - Sep 24, 23:50:38 Preview Save Publish" at bounding box center [192, 8] width 385 height 17
click at [302, 11] on button "button" at bounding box center [299, 8] width 12 height 12
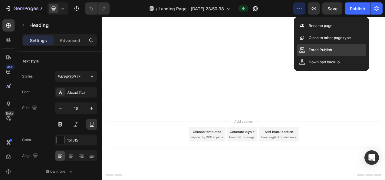
click at [315, 51] on p "Force Publish" at bounding box center [320, 50] width 23 height 6
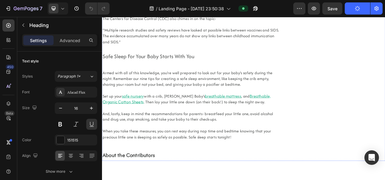
scroll to position [2110, 0]
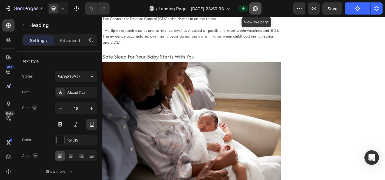
click at [255, 10] on icon "button" at bounding box center [254, 10] width 2 height 2
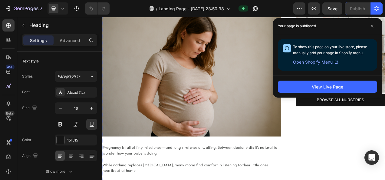
scroll to position [0, 0]
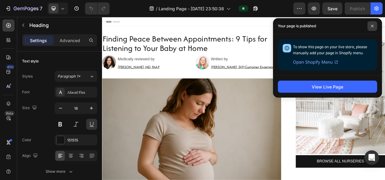
click at [374, 28] on span at bounding box center [372, 26] width 10 height 10
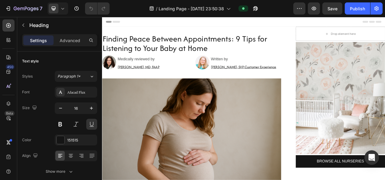
click at [139, 84] on h2 "Malina Rose, MD, FAAP" at bounding box center [166, 81] width 90 height 10
click at [155, 74] on h2 "Medically reviewed by" at bounding box center [166, 71] width 90 height 10
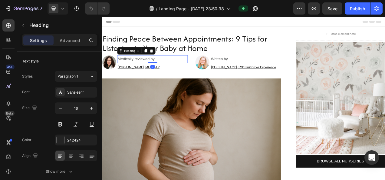
click at [172, 70] on h2 "Medically reviewed by" at bounding box center [166, 71] width 90 height 10
click at [172, 70] on p "Medically reviewed by" at bounding box center [166, 71] width 89 height 9
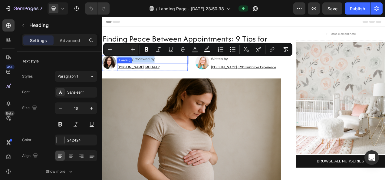
click at [152, 80] on p "Malina Rose, MD, FAAP" at bounding box center [166, 81] width 89 height 9
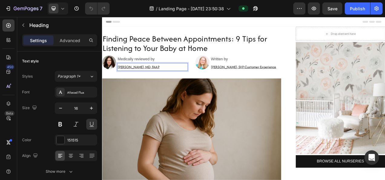
click at [173, 80] on p "Malina Rose, MD, FAAP" at bounding box center [166, 81] width 89 height 9
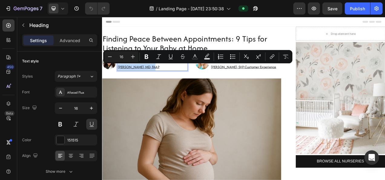
click at [246, 84] on h2 "Jessica Blackman, SVP Customer Experience" at bounding box center [286, 81] width 90 height 10
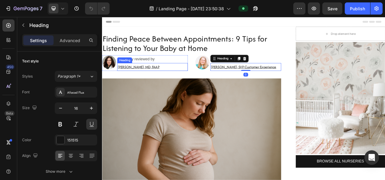
click at [169, 80] on p "Malina Rose, MD, FAAP" at bounding box center [166, 81] width 89 height 9
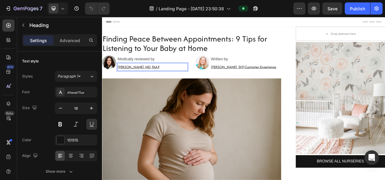
click at [163, 80] on p "Malina Rose, MD, FAAP" at bounding box center [166, 81] width 89 height 9
click at [253, 76] on div "Jessica Blackman, SVP Customer Experience Heading" at bounding box center [286, 81] width 90 height 10
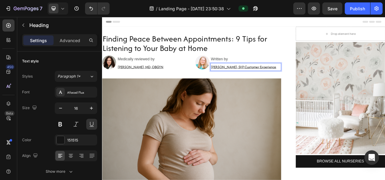
click at [255, 81] on p "Jessica Blackman, SVP Customer Experience" at bounding box center [285, 81] width 89 height 9
click at [295, 80] on p "Jessica Blackman, SVP Customer Experience" at bounding box center [285, 81] width 89 height 9
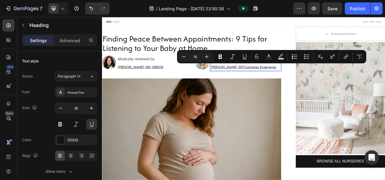
click at [278, 81] on p "Jessica Blackman, SVP Customer Experience" at bounding box center [285, 81] width 89 height 9
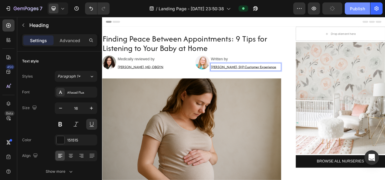
click at [357, 7] on div "Publish" at bounding box center [357, 8] width 15 height 6
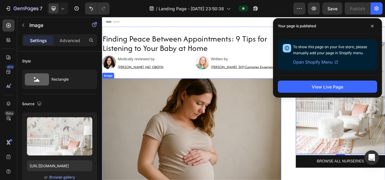
scroll to position [20, 0]
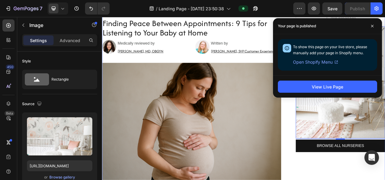
click at [152, 63] on p "Malina Rose, MD, OBGYN" at bounding box center [166, 61] width 89 height 9
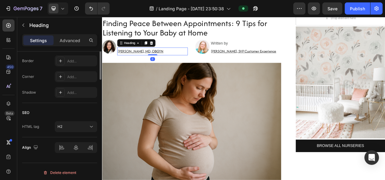
scroll to position [246, 0]
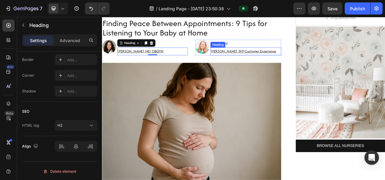
click at [267, 60] on p "Jessica Blackman, SVP Customer Experience" at bounding box center [285, 61] width 89 height 9
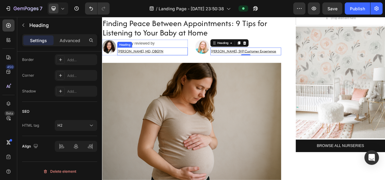
click at [169, 58] on p "Malina Rose, MD, OBGYN" at bounding box center [166, 61] width 89 height 9
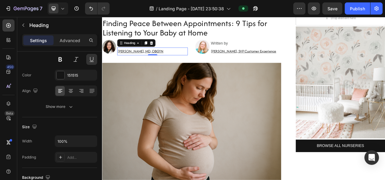
scroll to position [0, 0]
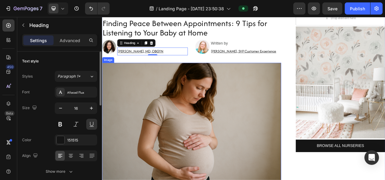
click at [293, 130] on img at bounding box center [217, 152] width 230 height 153
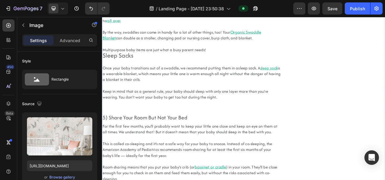
scroll to position [1021, 0]
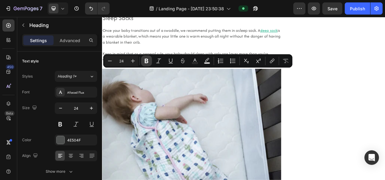
click at [149, 61] on button "Bold" at bounding box center [146, 60] width 11 height 11
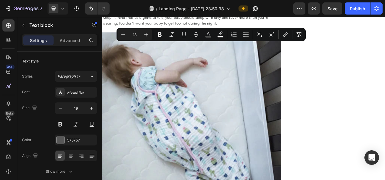
scroll to position [1067, 0]
drag, startPoint x: 231, startPoint y: 158, endPoint x: 103, endPoint y: 49, distance: 168.0
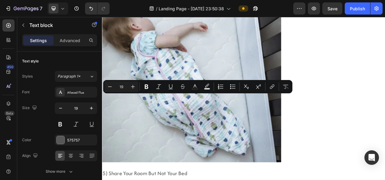
drag, startPoint x: 103, startPoint y: 120, endPoint x: 126, endPoint y: 120, distance: 23.9
click at [150, 87] on button "Bold" at bounding box center [146, 86] width 11 height 11
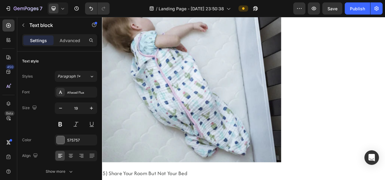
drag, startPoint x: 103, startPoint y: 119, endPoint x: 126, endPoint y: 119, distance: 23.0
drag, startPoint x: 116, startPoint y: 119, endPoint x: 205, endPoint y: 168, distance: 102.5
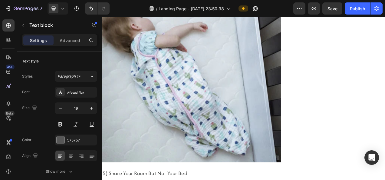
click at [66, 138] on div "575757" at bounding box center [76, 139] width 42 height 11
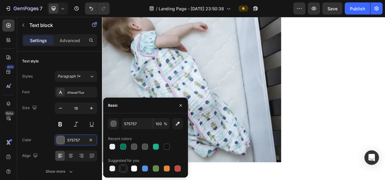
click at [121, 168] on div at bounding box center [123, 168] width 6 height 6
type input "151515"
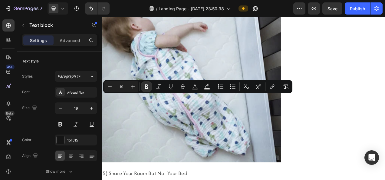
drag, startPoint x: 128, startPoint y: 119, endPoint x: 103, endPoint y: 119, distance: 24.2
click at [270, 87] on icon "Editor contextual toolbar" at bounding box center [272, 86] width 6 height 6
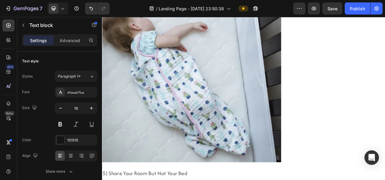
drag, startPoint x: 103, startPoint y: 120, endPoint x: 126, endPoint y: 123, distance: 23.8
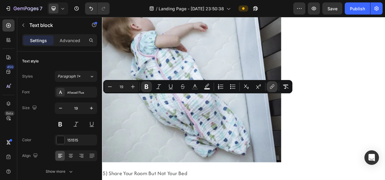
click at [274, 87] on icon "Editor contextual toolbar" at bounding box center [272, 86] width 6 height 6
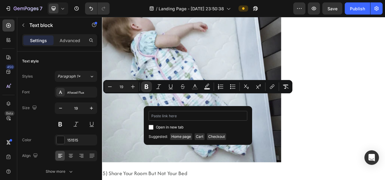
click at [193, 115] on input "Editor contextual toolbar" at bounding box center [198, 116] width 99 height 10
type input "https://blissbeat.store/products/baby-fetal-doppler"
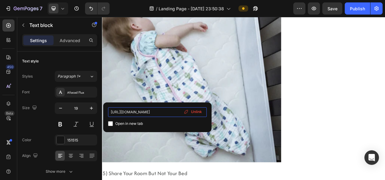
click at [177, 107] on input "https://blissbeat.store/products/baby-fetal-doppler" at bounding box center [157, 112] width 99 height 10
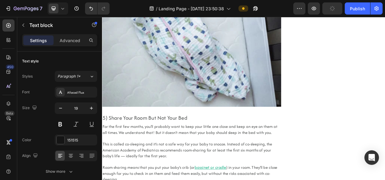
scroll to position [1210, 0]
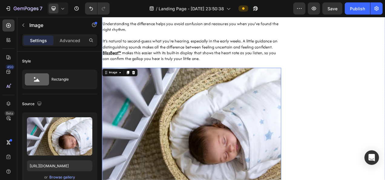
scroll to position [564, 0]
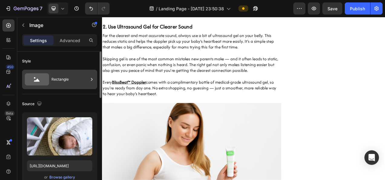
click at [61, 79] on div "Rectangle" at bounding box center [69, 79] width 37 height 14
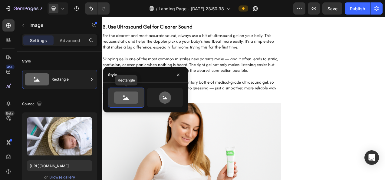
click at [132, 94] on icon at bounding box center [126, 97] width 24 height 12
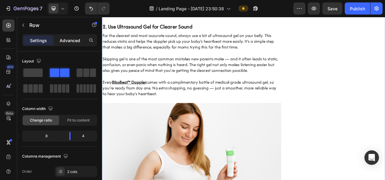
click at [73, 41] on p "Advanced" at bounding box center [70, 40] width 21 height 6
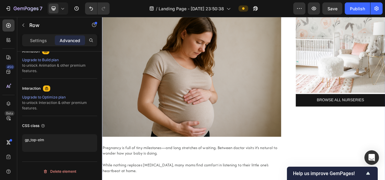
scroll to position [80, 0]
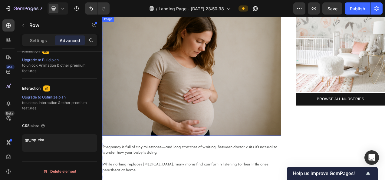
click at [178, 121] on img at bounding box center [217, 92] width 230 height 153
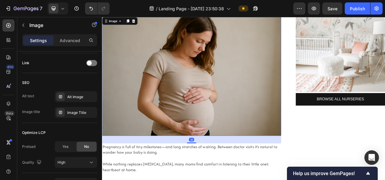
scroll to position [0, 0]
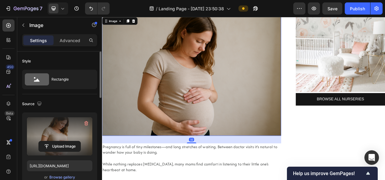
click at [45, 132] on label at bounding box center [59, 136] width 65 height 38
click at [45, 141] on input "file" at bounding box center [60, 146] width 42 height 10
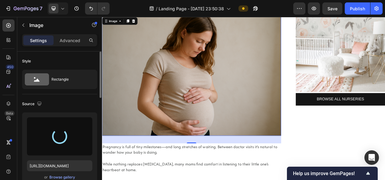
type input "https://cdn.shopify.com/s/files/1/0631/2656/9021/files/gempages_585845041046487…"
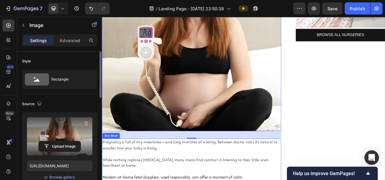
scroll to position [161, 0]
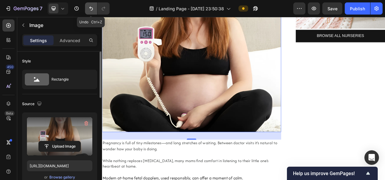
click at [91, 11] on icon "Undo/Redo" at bounding box center [91, 8] width 6 height 6
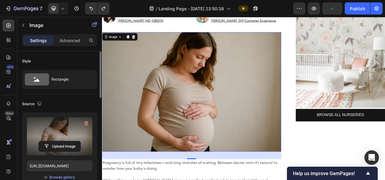
scroll to position [59, 0]
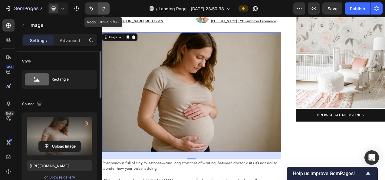
click at [105, 8] on icon "Undo/Redo" at bounding box center [103, 9] width 3 height 4
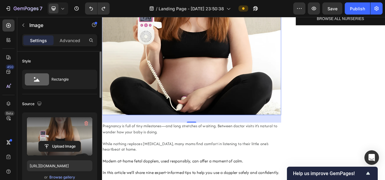
scroll to position [182, 0]
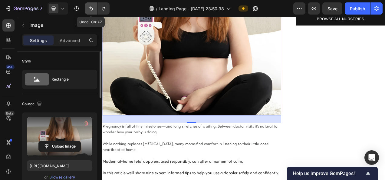
click at [93, 7] on icon "Undo/Redo" at bounding box center [91, 8] width 6 height 6
type input "https://cdn.shopify.com/s/files/1/0631/2656/9021/files/gempages_585845041046487…"
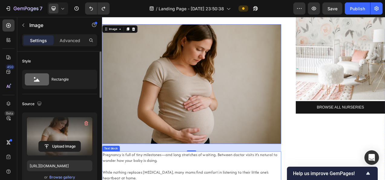
scroll to position [68, 0]
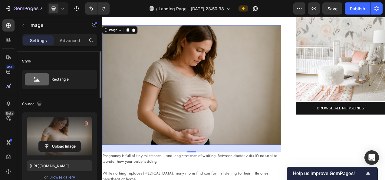
click at [253, 113] on img at bounding box center [217, 104] width 230 height 153
